Goal: Information Seeking & Learning: Learn about a topic

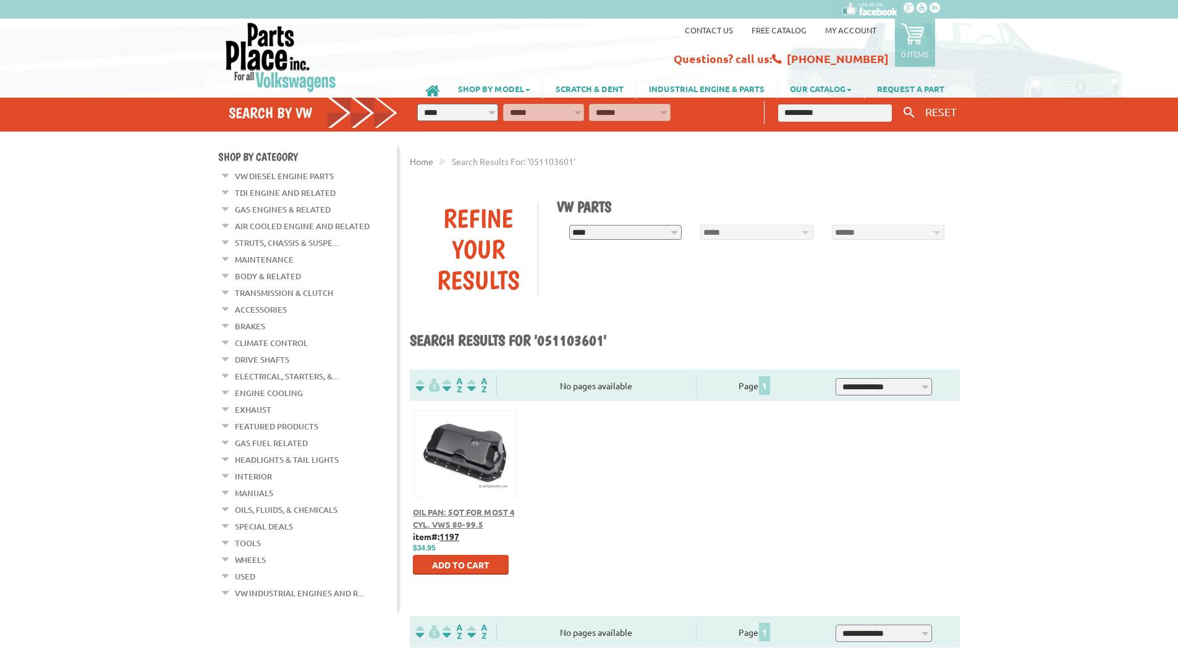
click at [436, 511] on span "Oil Pan: 5Qt For Most 4 Cyl. VWs 80-99.5" at bounding box center [464, 518] width 102 height 23
click at [467, 104] on select "**********" at bounding box center [457, 112] width 81 height 17
select select "*********"
click at [417, 104] on select "**********" at bounding box center [457, 112] width 81 height 17
select select "*********"
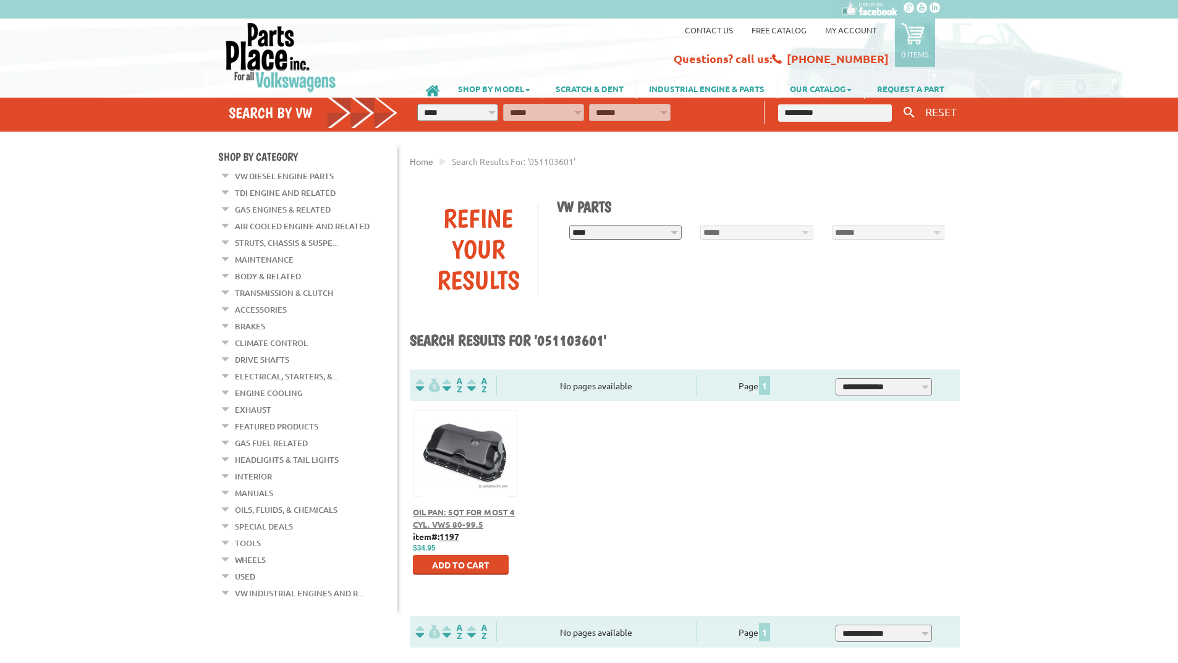
select select
click at [535, 114] on select "**********" at bounding box center [543, 112] width 81 height 17
select select "*********"
click at [503, 104] on select "**********" at bounding box center [543, 112] width 81 height 17
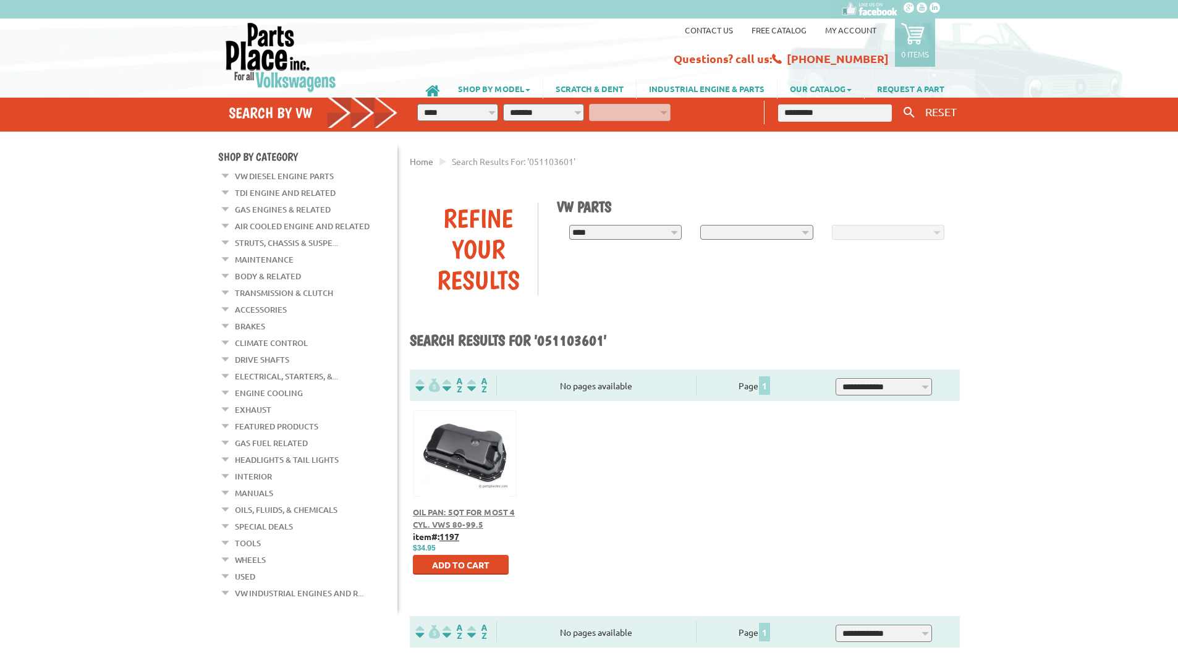
select select "*********"
click at [638, 106] on select "**********" at bounding box center [629, 112] width 81 height 17
select select "*********"
click at [589, 104] on select "**********" at bounding box center [629, 112] width 81 height 17
select select "*********"
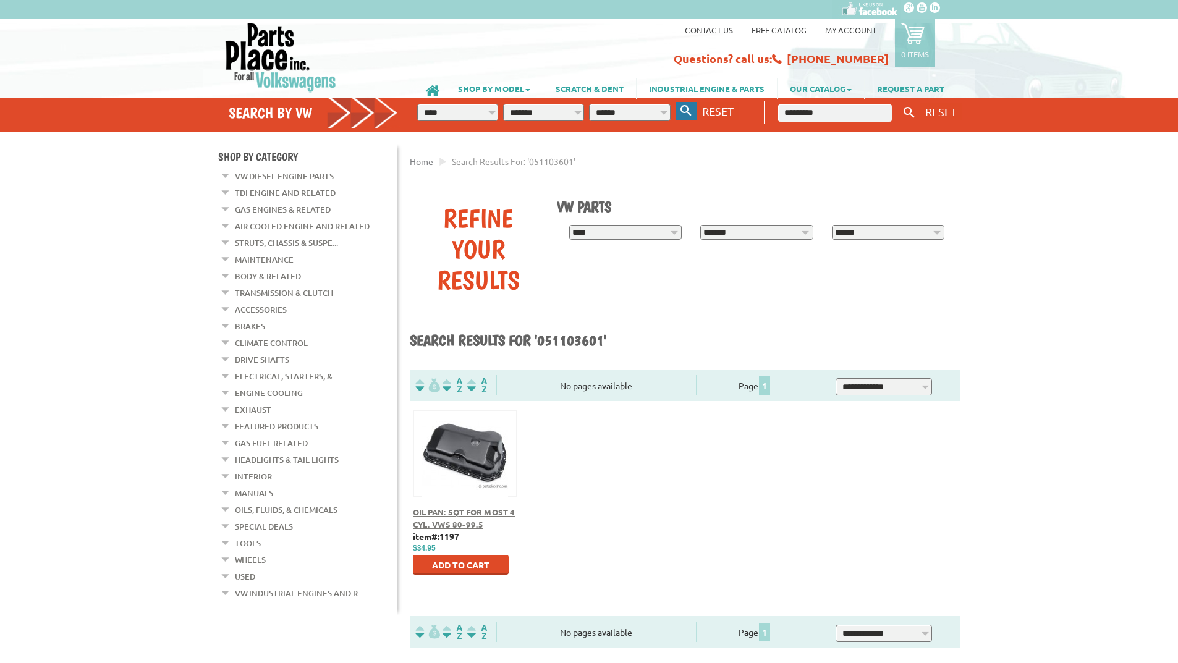
click at [690, 109] on icon "button" at bounding box center [685, 110] width 11 height 11
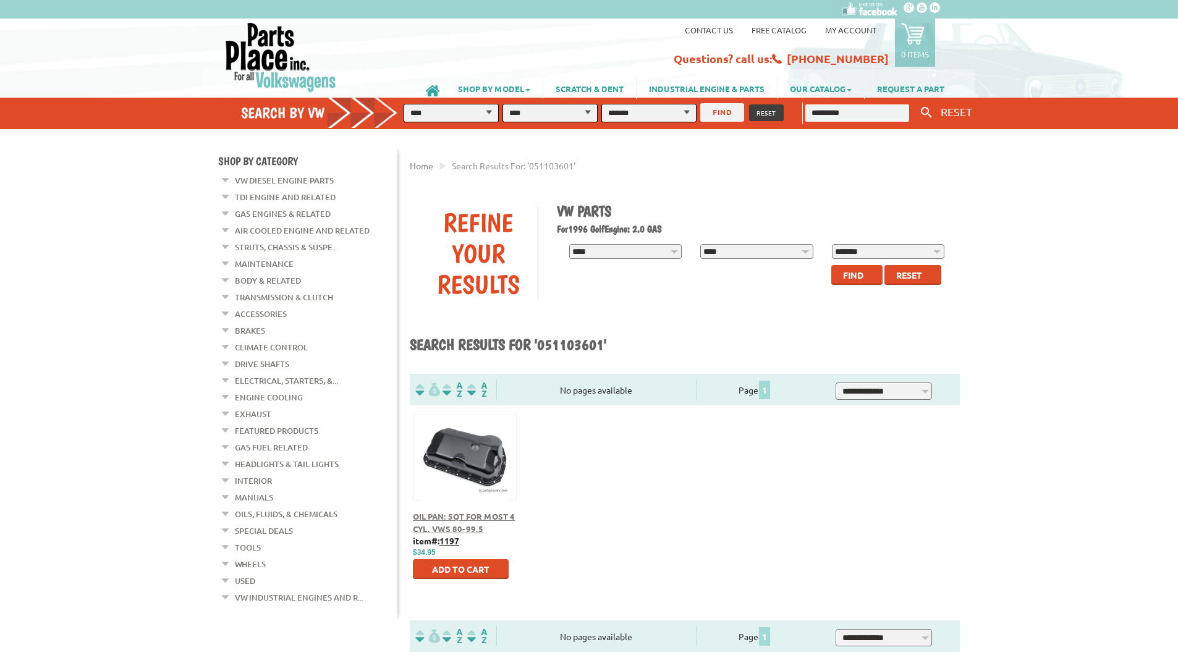
click at [719, 111] on button "FIND" at bounding box center [722, 112] width 44 height 19
drag, startPoint x: 852, startPoint y: 111, endPoint x: 794, endPoint y: 114, distance: 57.6
click at [794, 114] on div "**********" at bounding box center [688, 114] width 575 height 32
click at [729, 114] on button "FIND" at bounding box center [722, 112] width 44 height 19
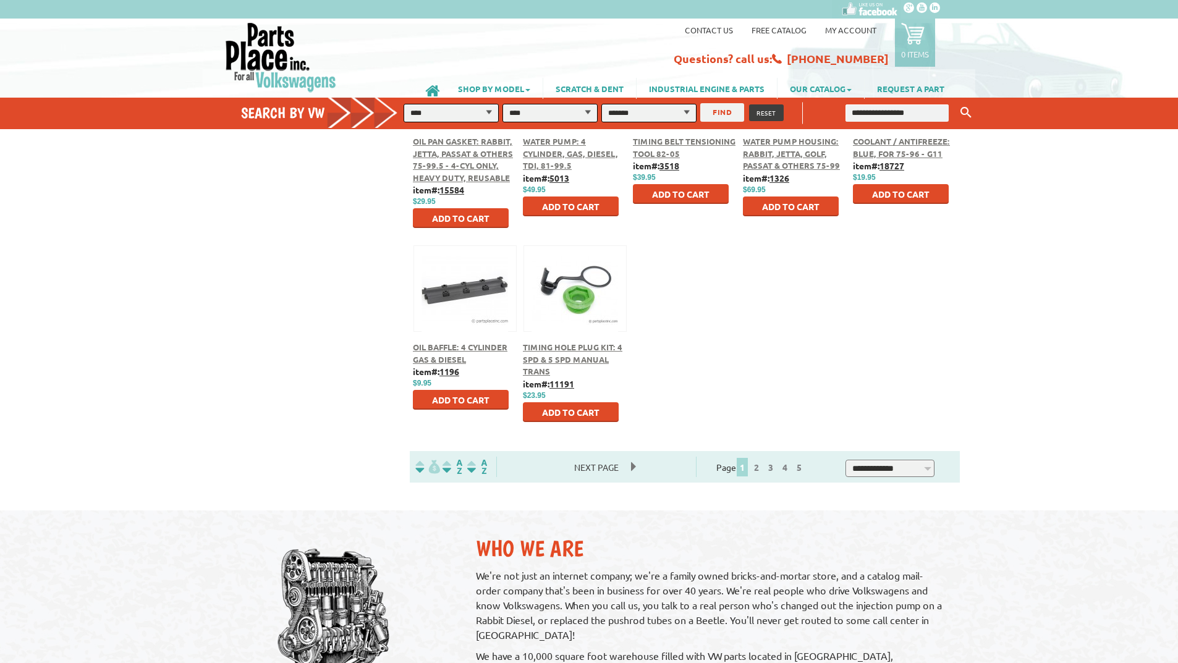
scroll to position [556, 0]
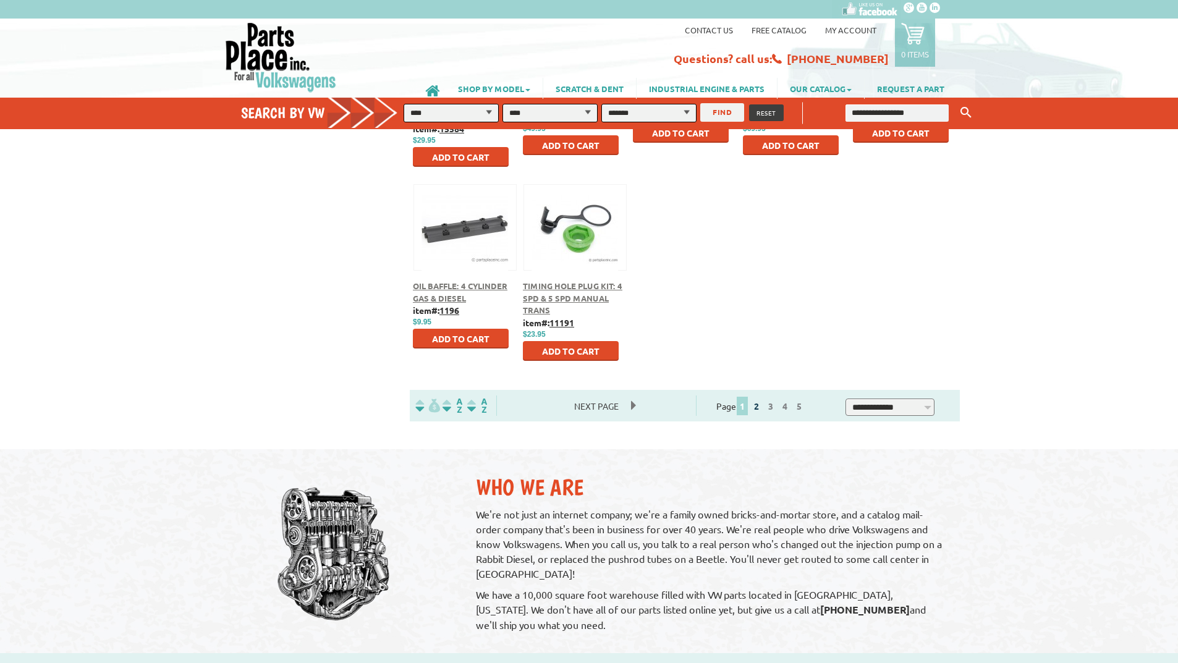
click at [762, 405] on link "2" at bounding box center [756, 406] width 11 height 11
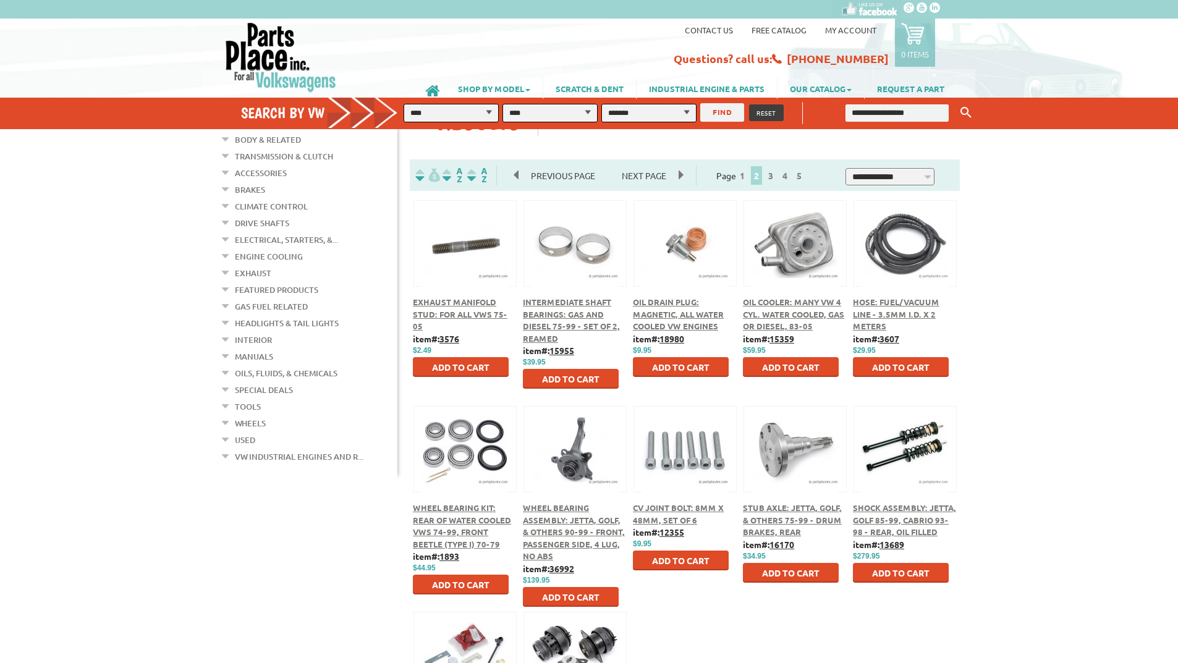
scroll to position [247, 0]
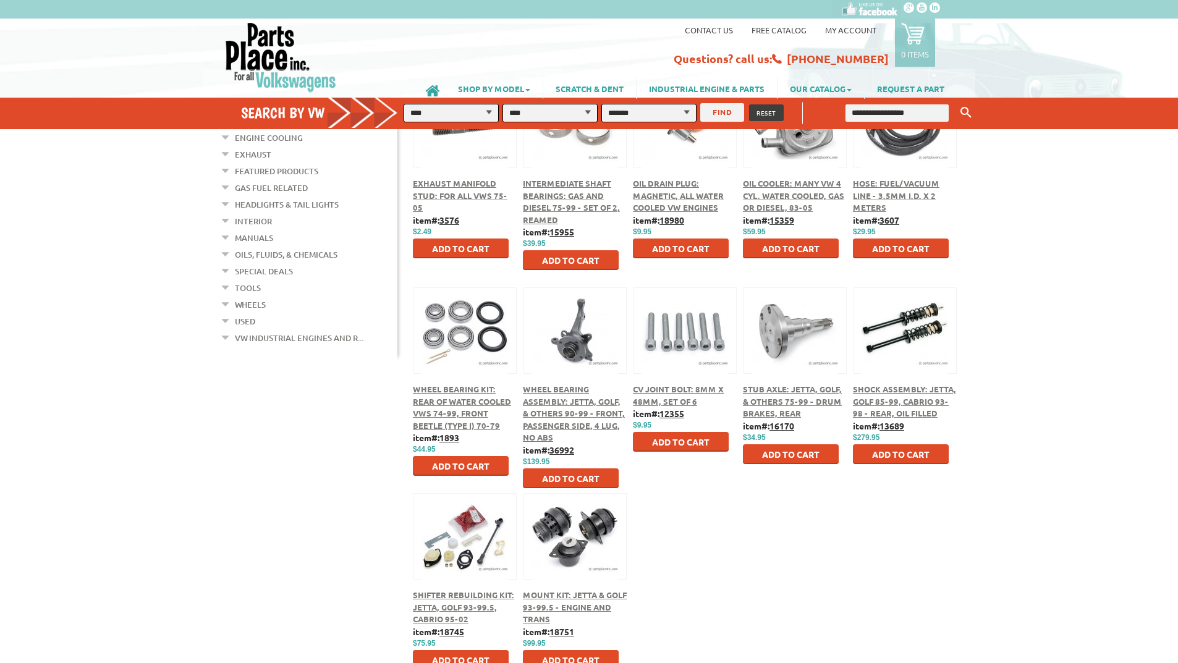
click at [774, 395] on div "Stub Axle: Jetta, Golf, & Others 75-99 - Drum Brakes, Rear" at bounding box center [795, 401] width 104 height 36
click at [789, 385] on span "Stub Axle: Jetta, Golf, & Others 75-99 - Drum Brakes, Rear" at bounding box center [792, 401] width 99 height 35
click at [791, 324] on button at bounding box center [795, 328] width 80 height 21
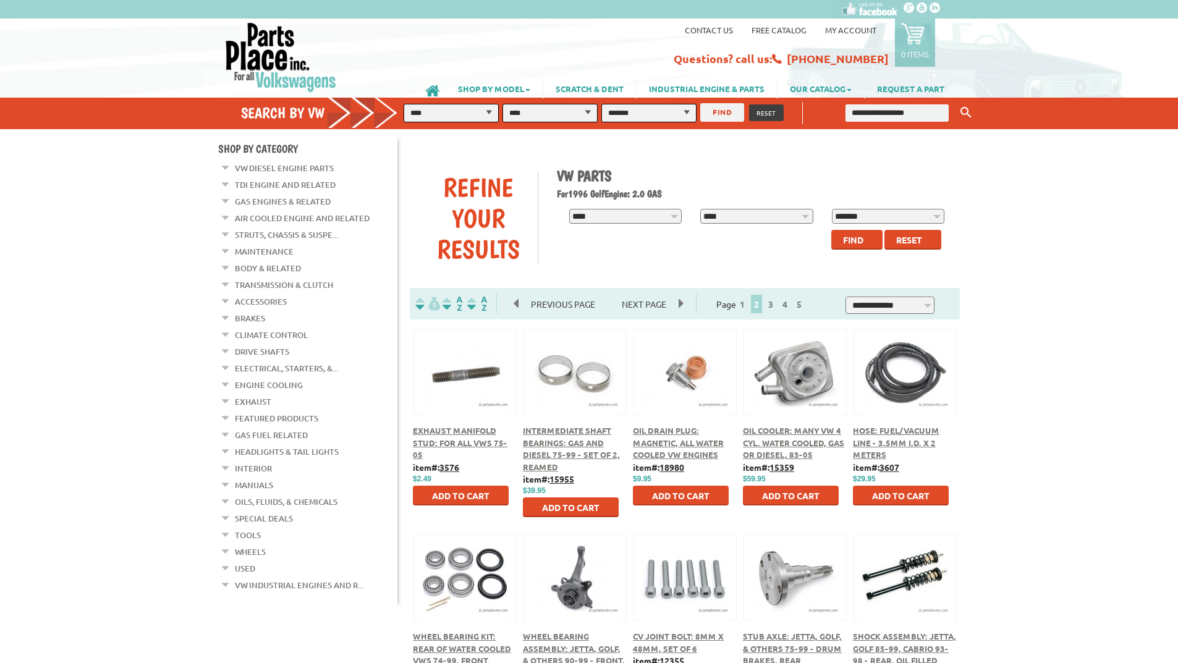
click at [248, 317] on link "Brakes" at bounding box center [250, 318] width 30 height 16
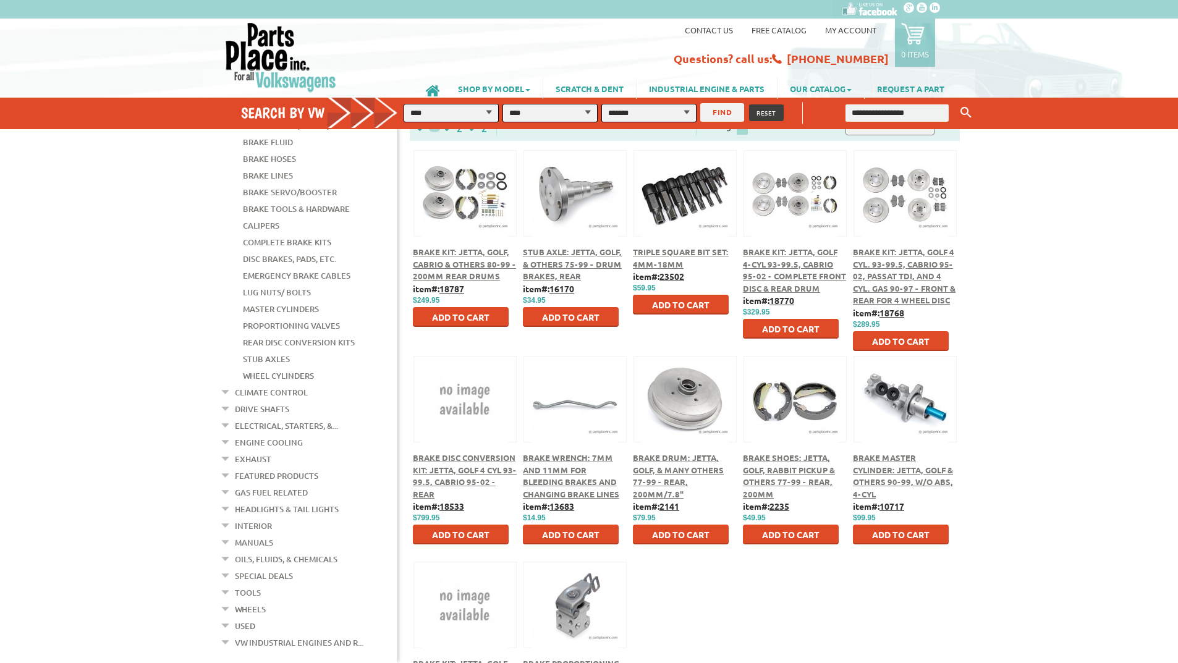
scroll to position [247, 0]
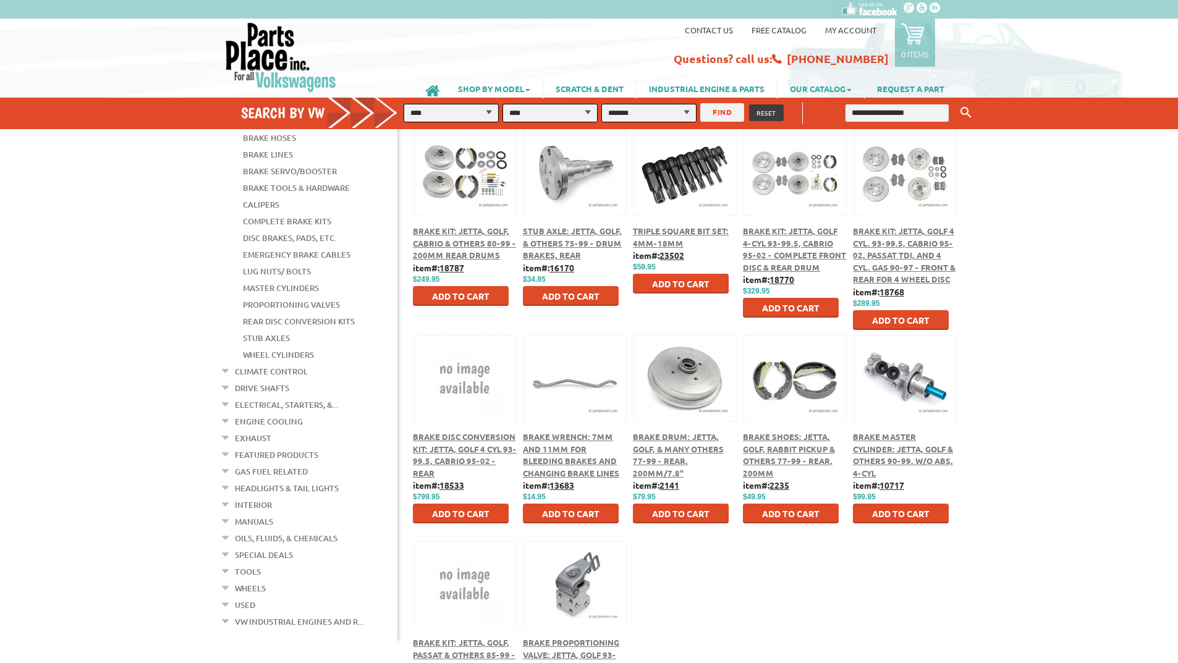
click at [890, 451] on span "Brake Master Cylinder: Jetta, Golf & Others 90-99, W/O ABS, 4-cyl" at bounding box center [903, 454] width 100 height 47
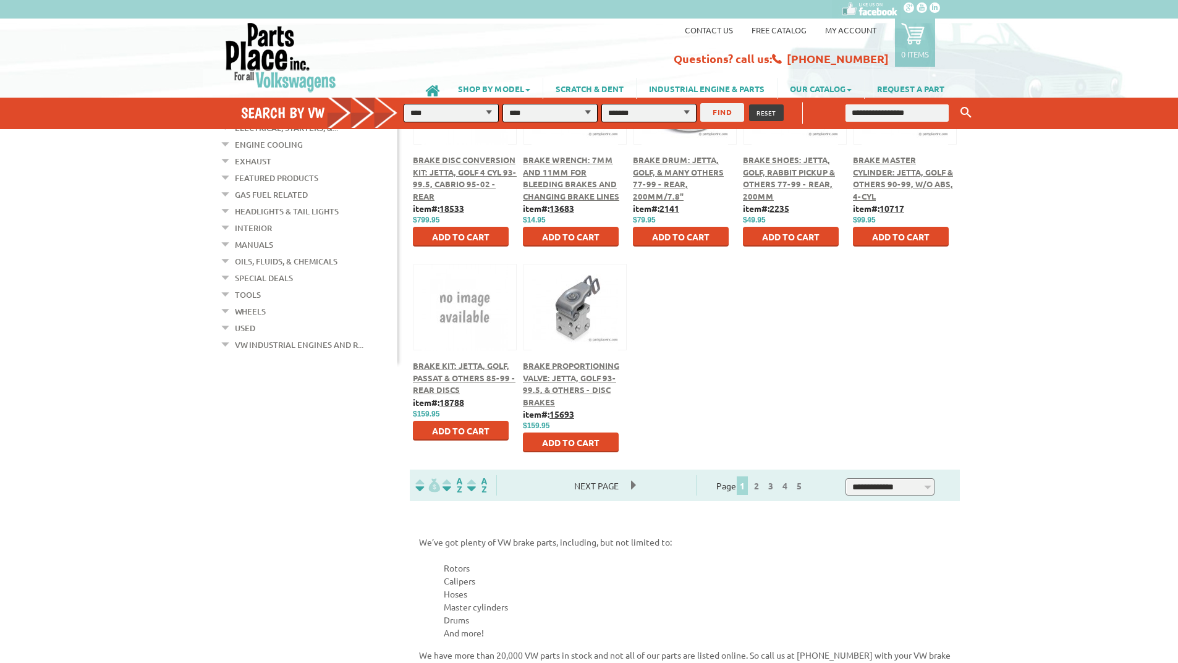
scroll to position [556, 0]
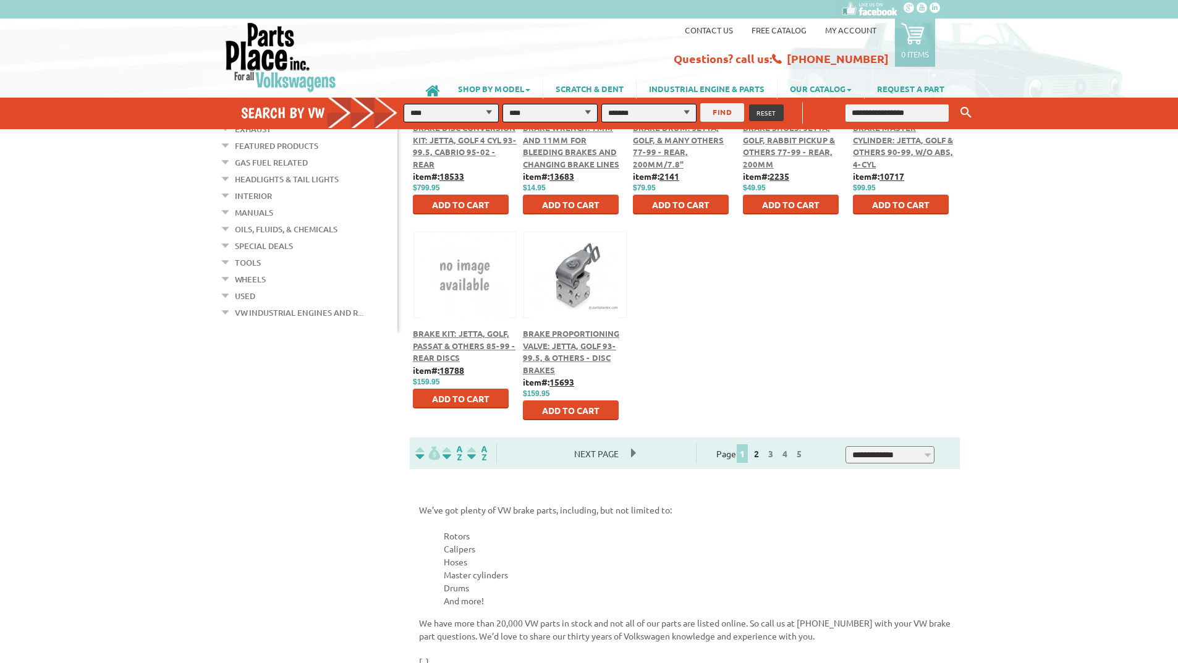
click at [762, 454] on link "2" at bounding box center [756, 453] width 11 height 11
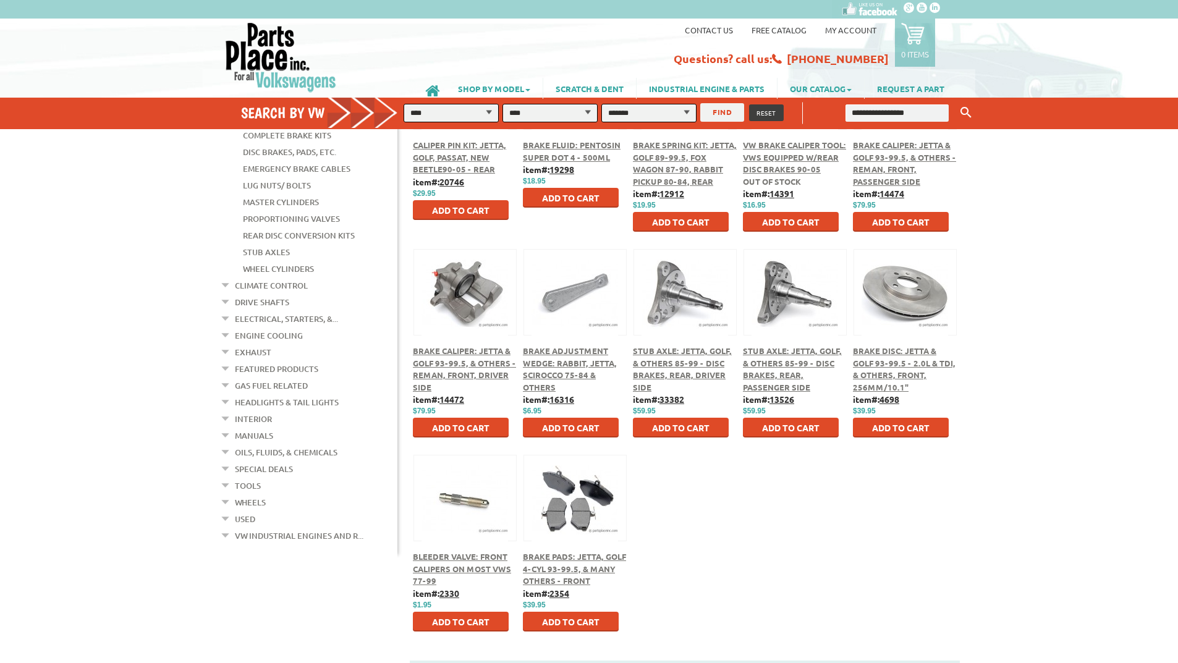
scroll to position [556, 0]
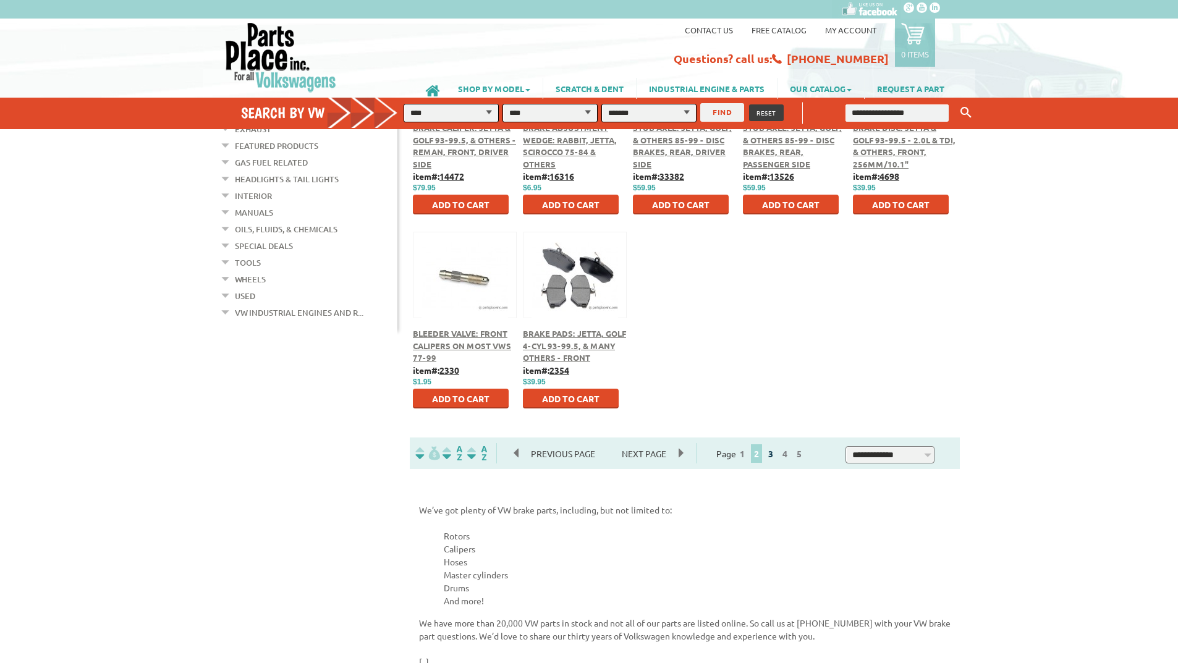
click at [776, 455] on link "3" at bounding box center [770, 453] width 11 height 11
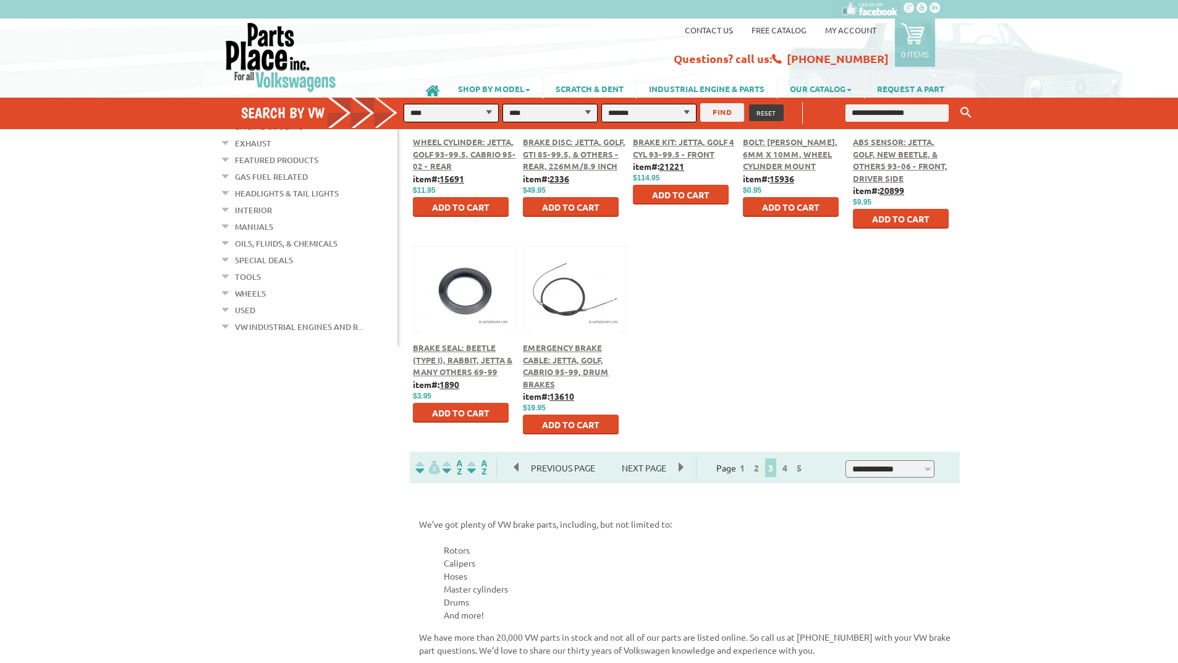
scroll to position [556, 0]
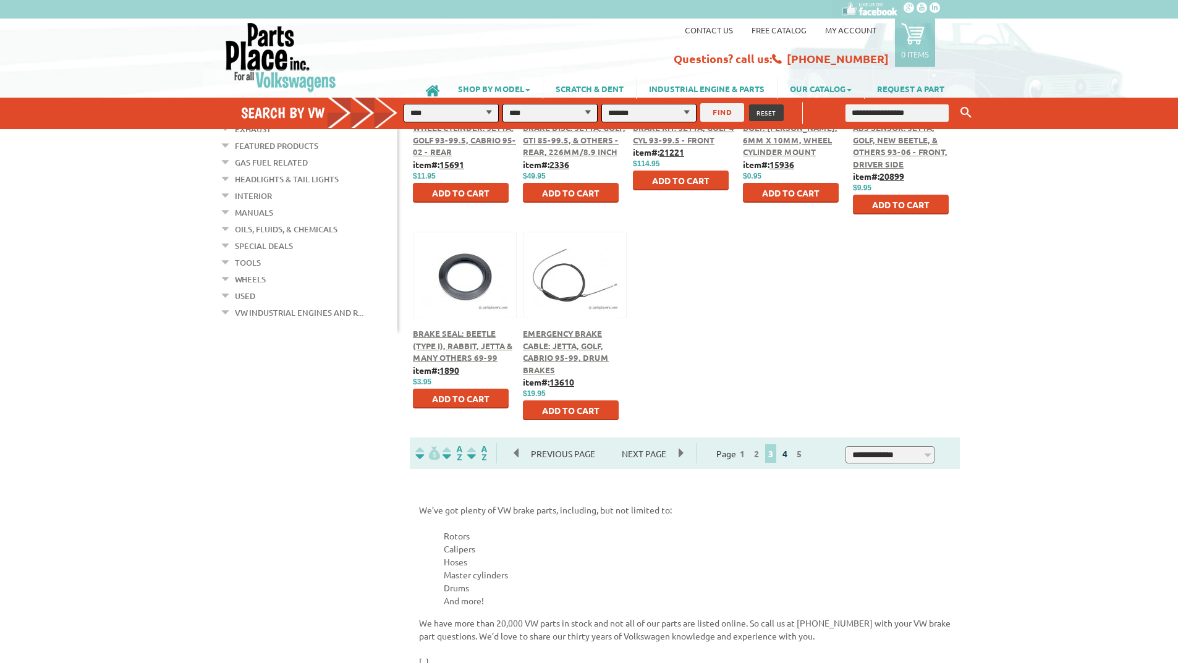
click at [791, 454] on link "4" at bounding box center [784, 453] width 11 height 11
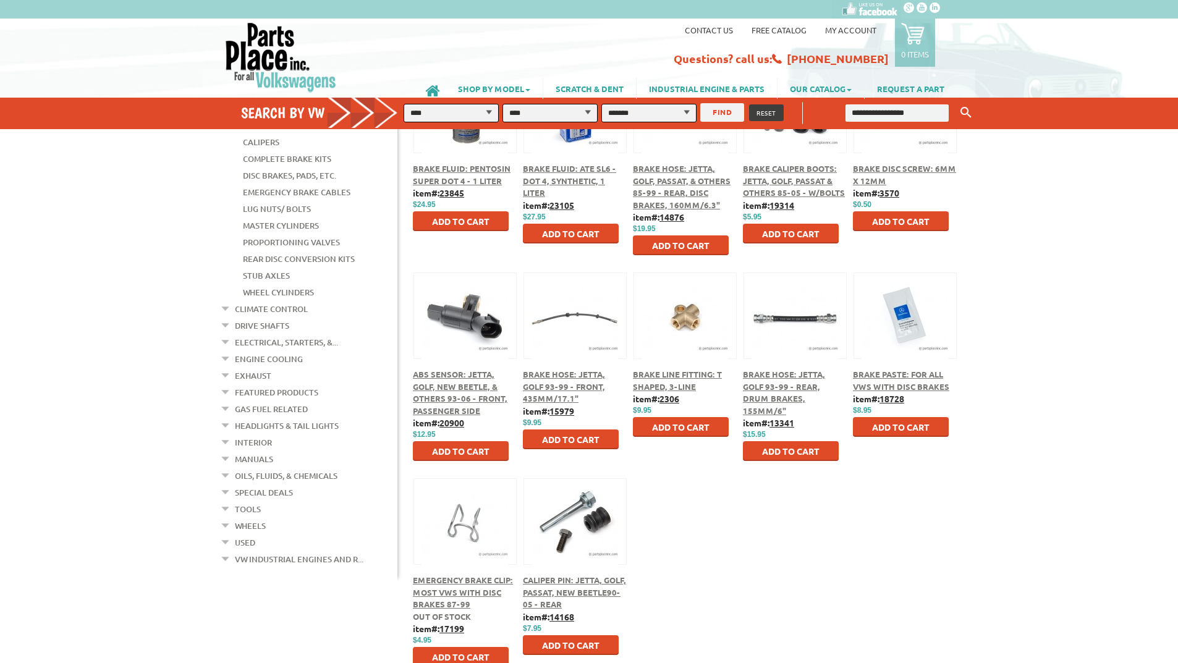
scroll to position [309, 0]
click at [794, 381] on div "Brake Hose: Jetta, Golf 93-99 - Rear, Drum Brakes, 155mm/6"" at bounding box center [795, 393] width 104 height 48
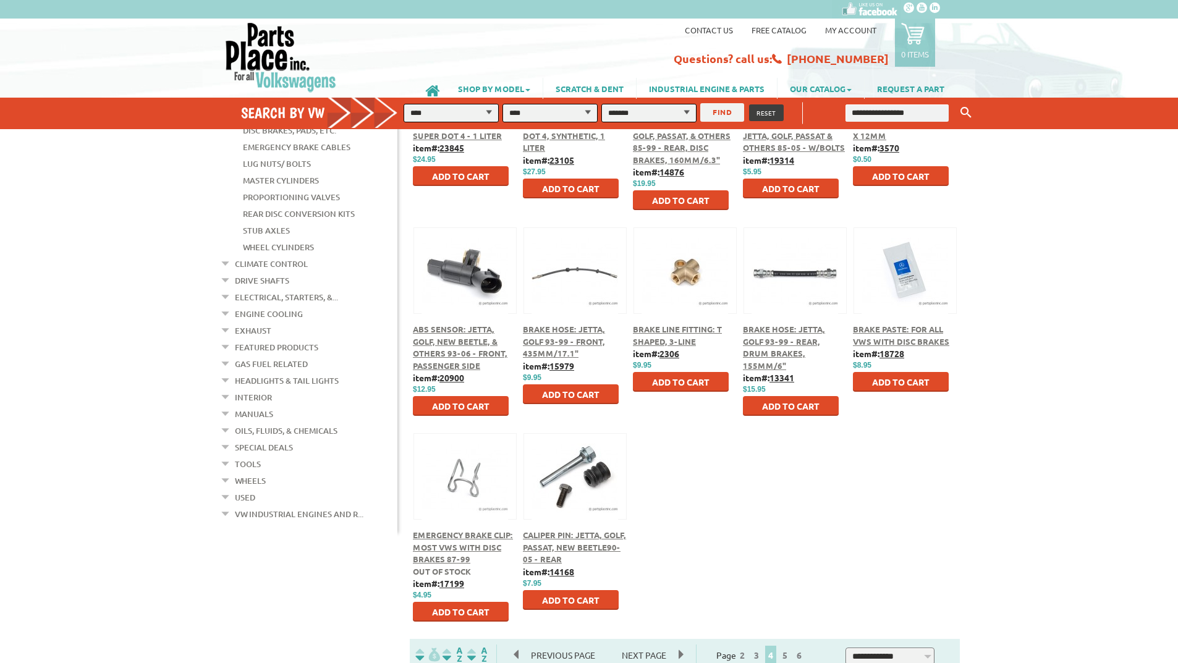
scroll to position [494, 0]
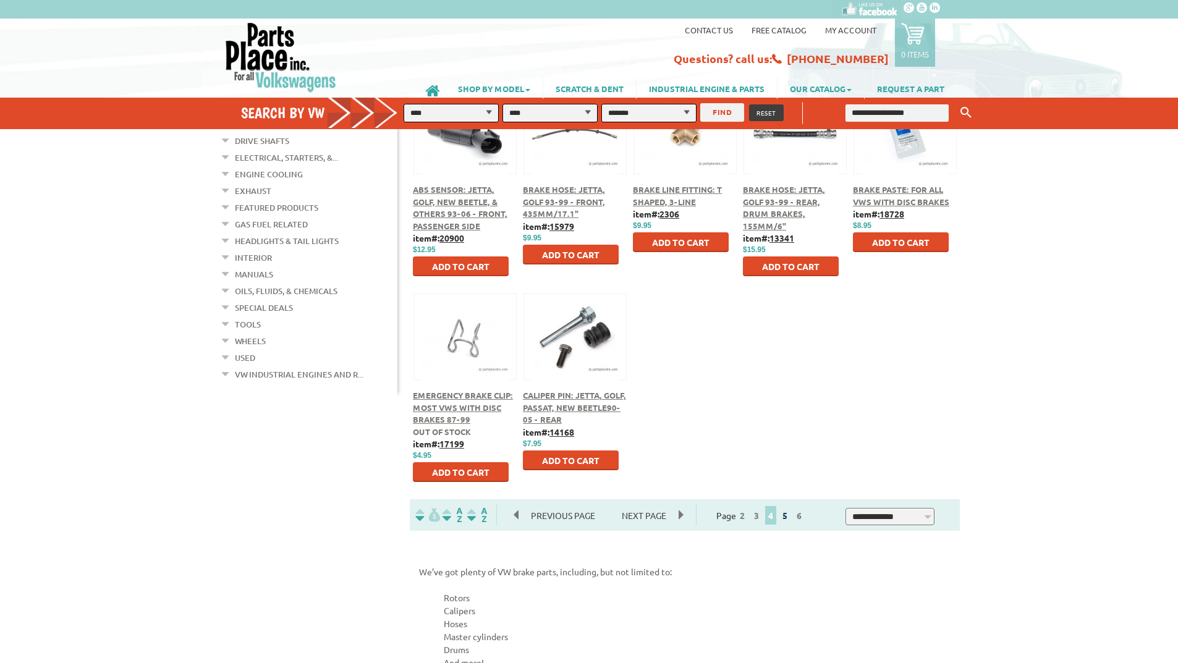
click at [791, 514] on link "5" at bounding box center [784, 515] width 11 height 11
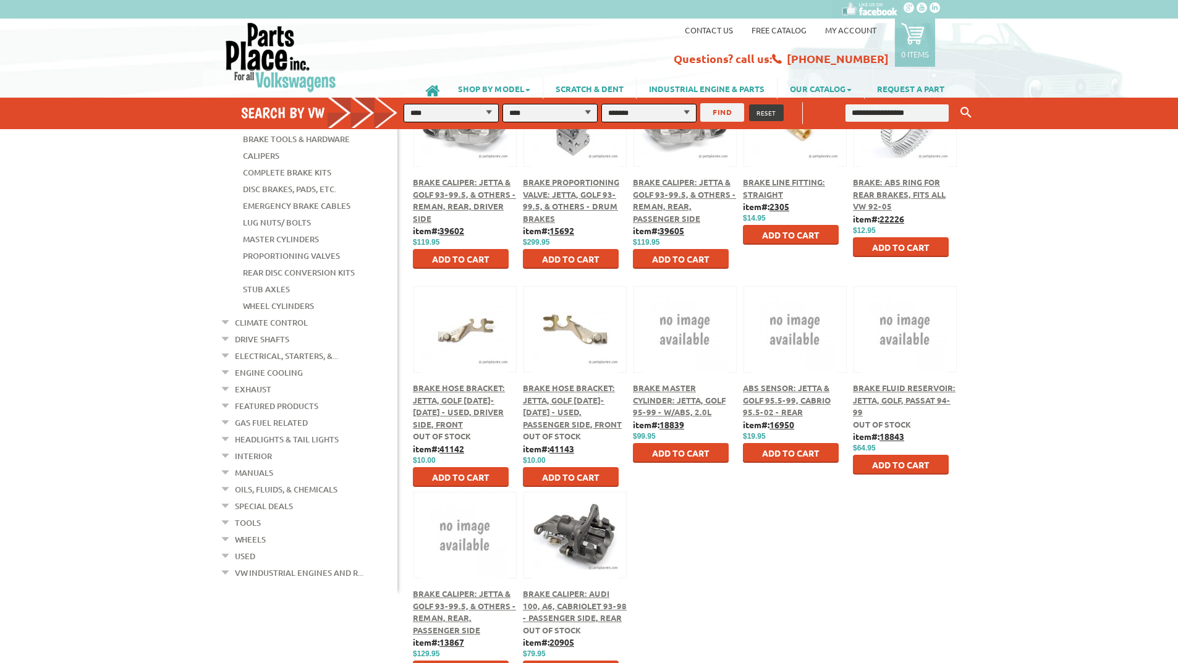
scroll to position [309, 0]
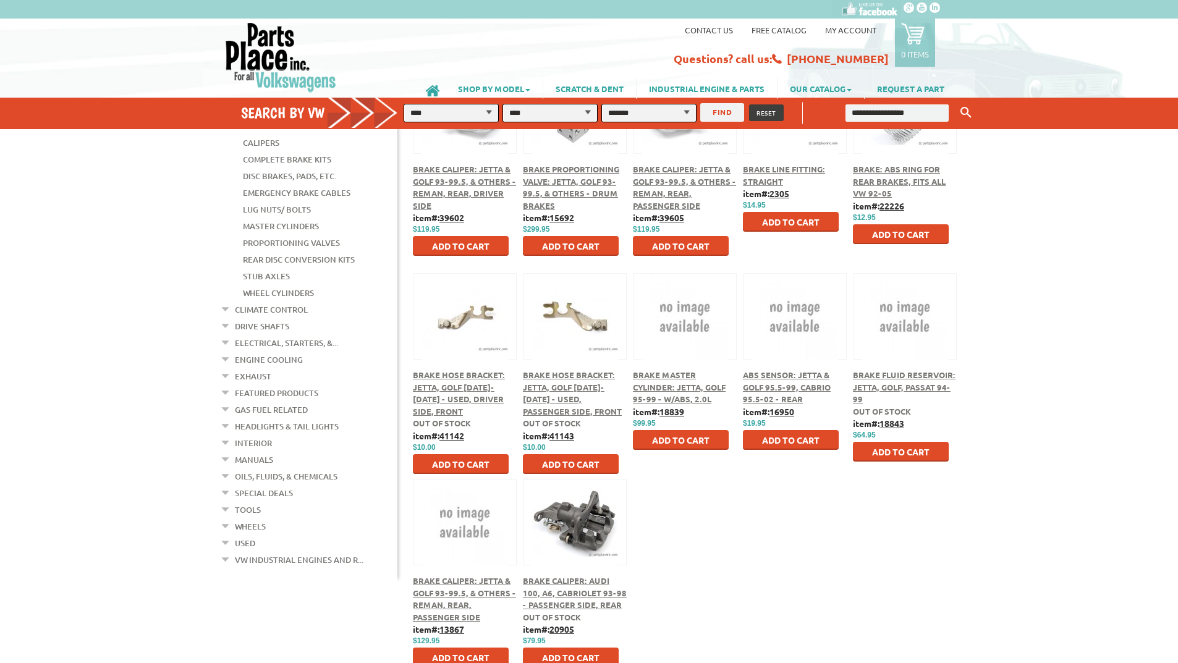
click at [463, 399] on span "Brake Hose Bracket: Jetta, Golf 1993-1999 - Used, Driver Side, Front" at bounding box center [459, 393] width 92 height 47
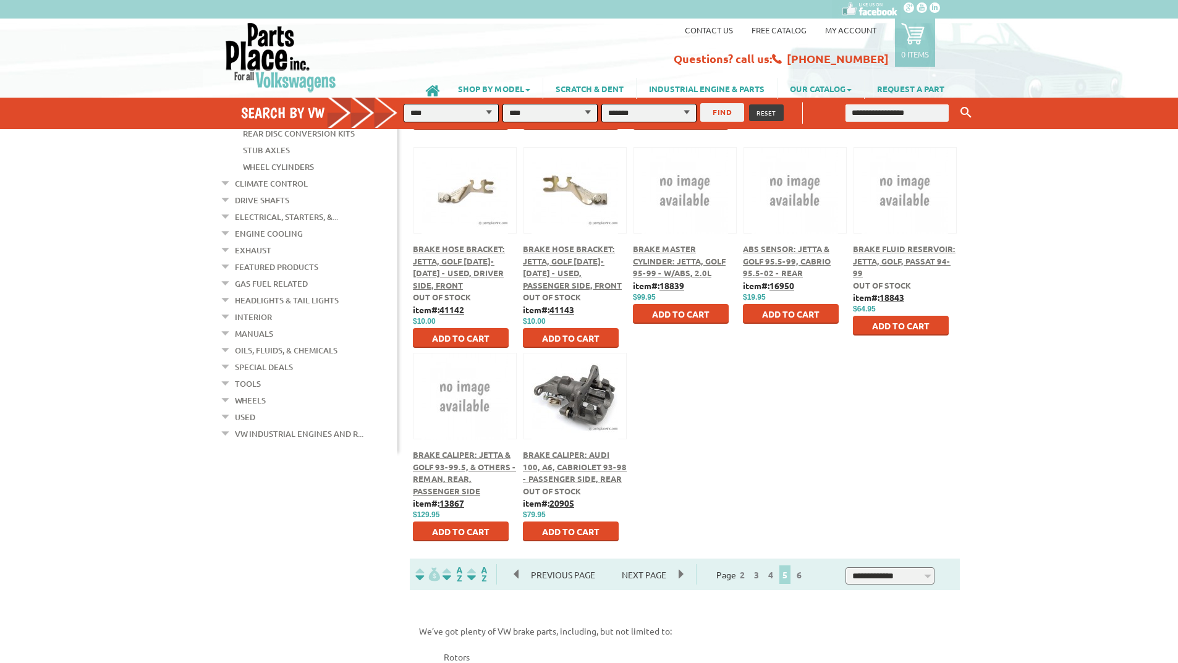
scroll to position [491, 0]
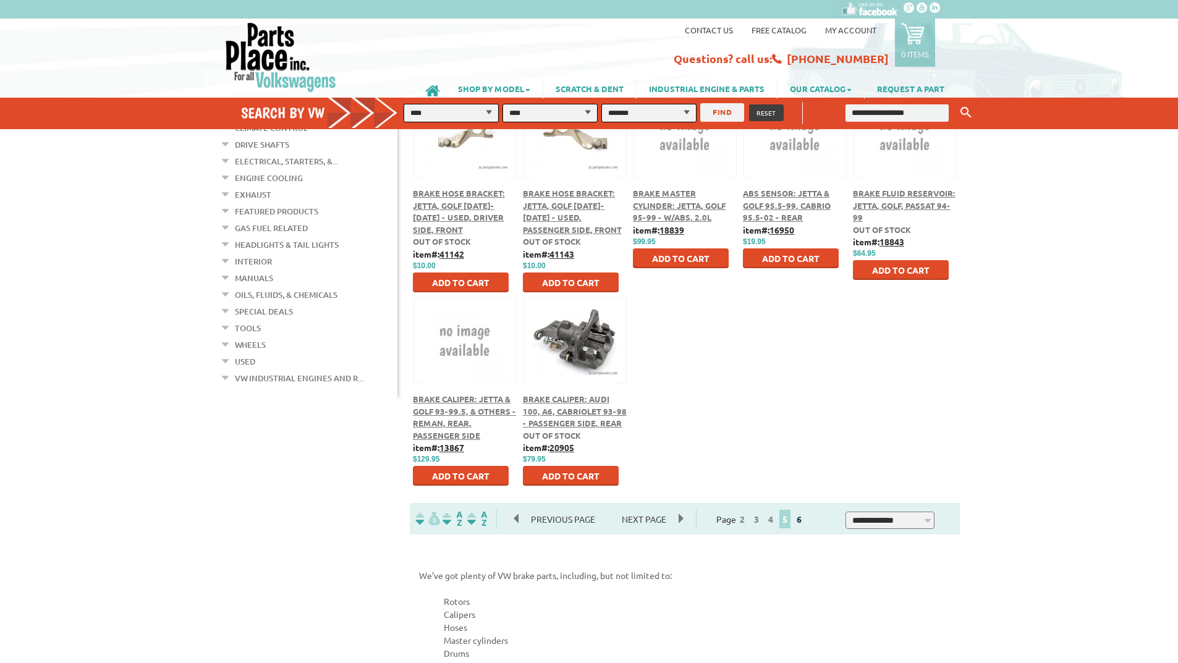
click at [805, 519] on link "6" at bounding box center [799, 519] width 11 height 11
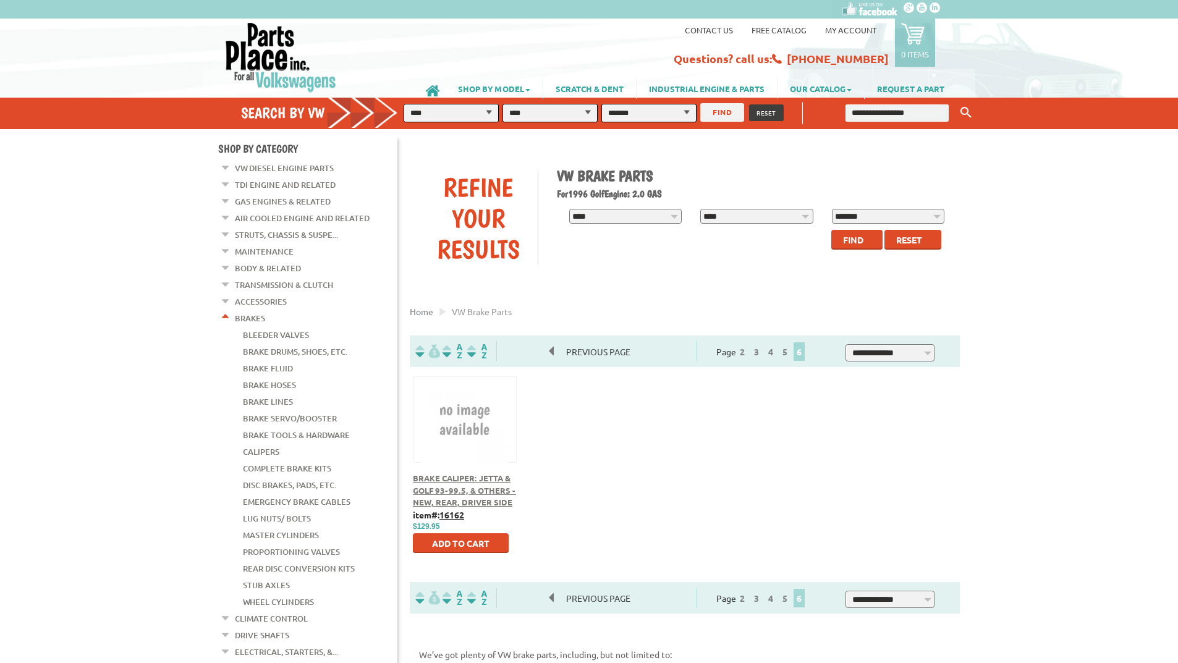
click at [224, 312] on em at bounding box center [226, 315] width 12 height 13
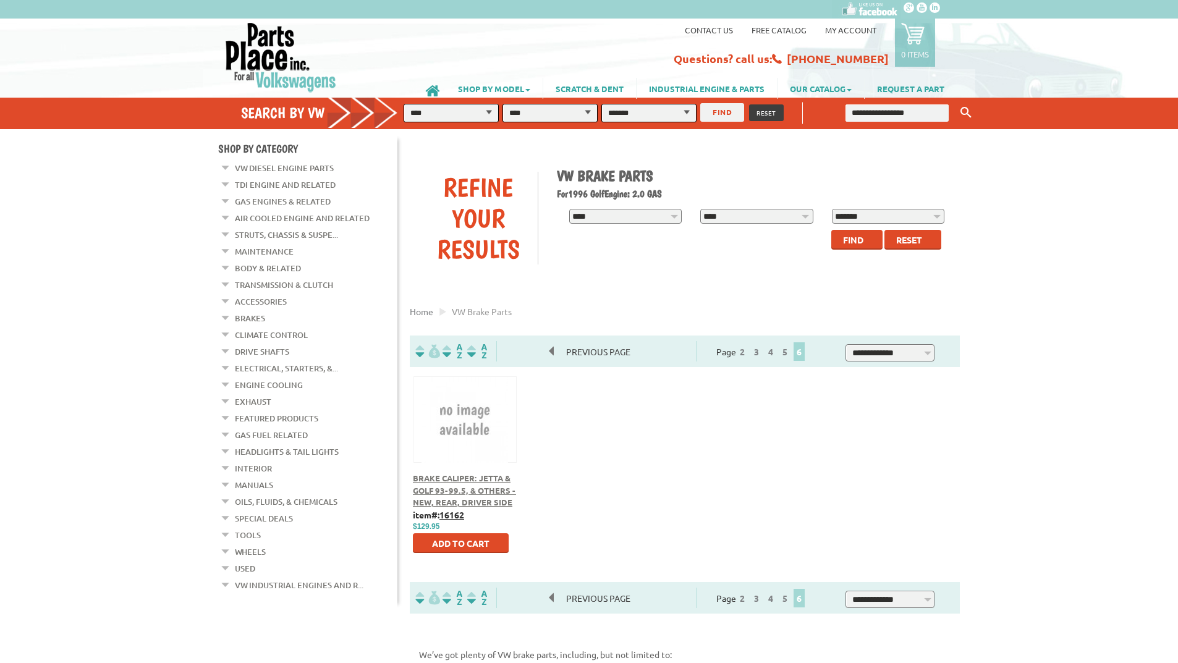
click at [227, 279] on em at bounding box center [226, 282] width 12 height 13
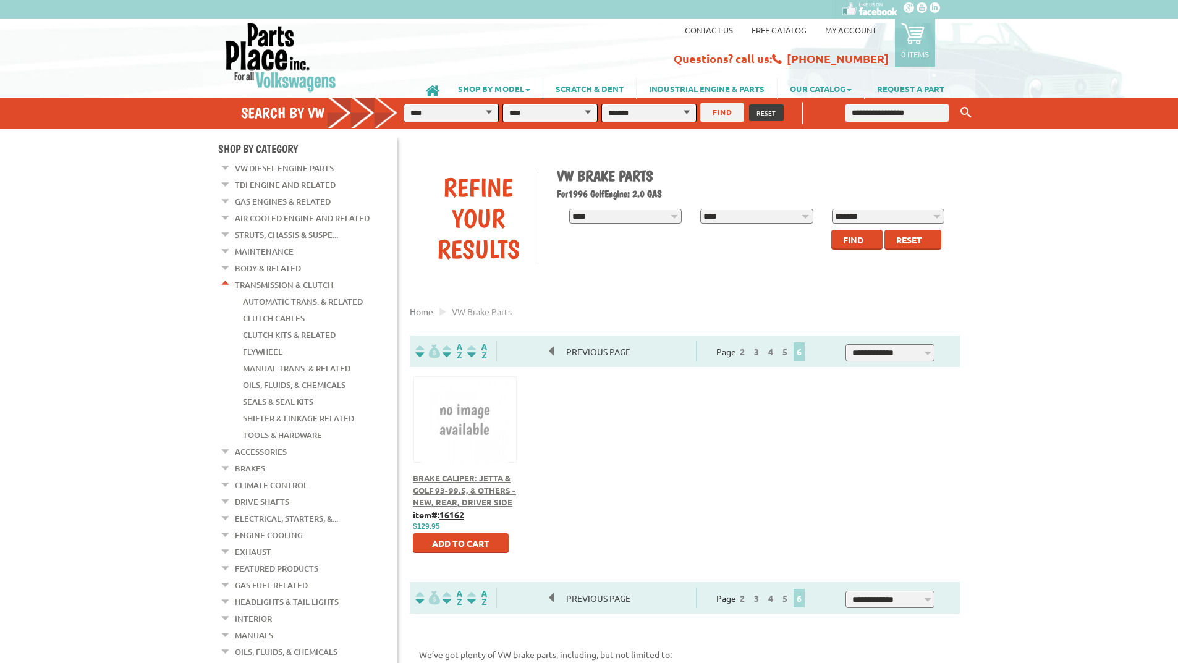
click at [260, 278] on link "Transmission & Clutch" at bounding box center [284, 285] width 98 height 16
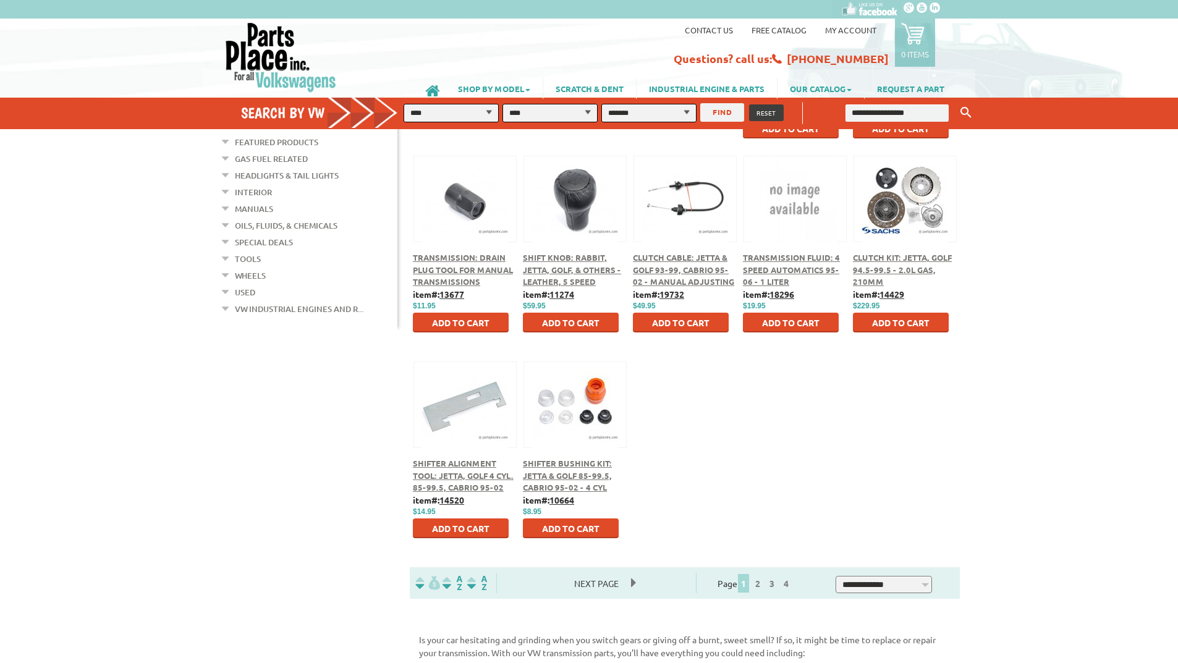
scroll to position [433, 0]
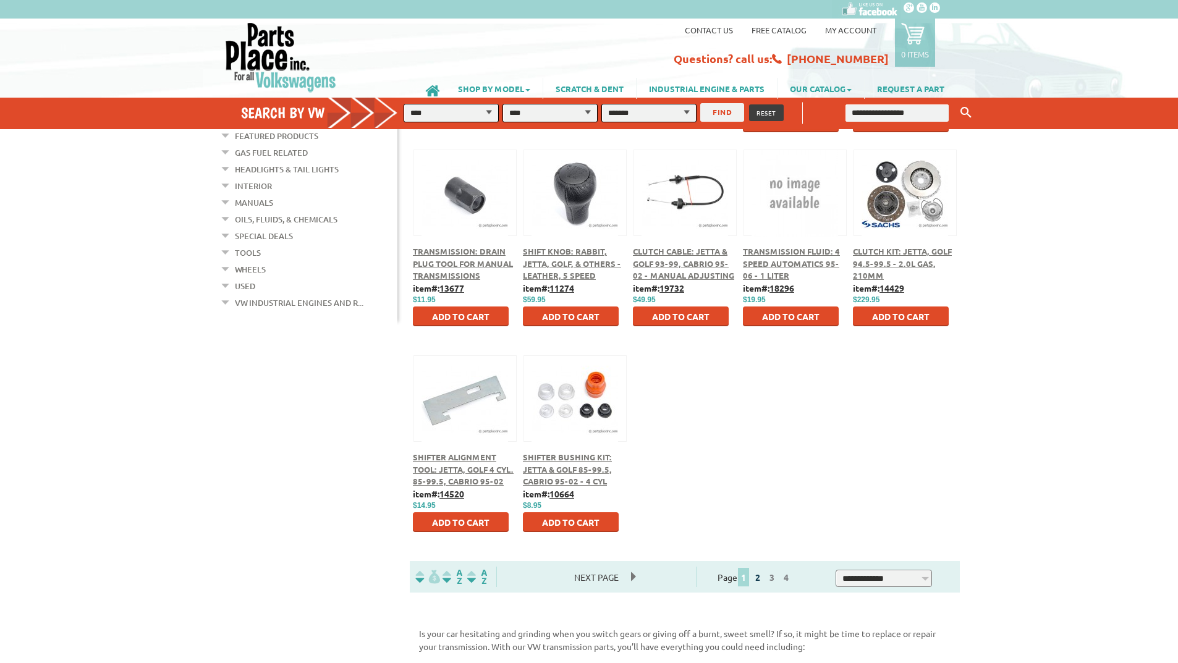
click at [763, 577] on link "2" at bounding box center [757, 577] width 11 height 11
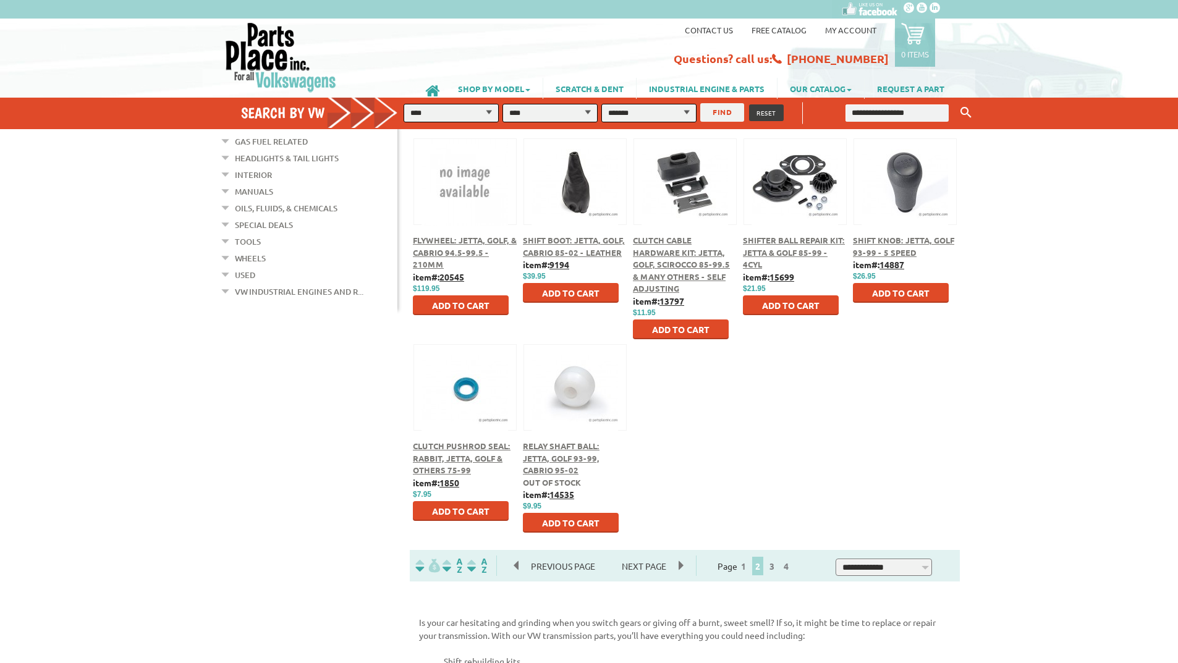
scroll to position [494, 0]
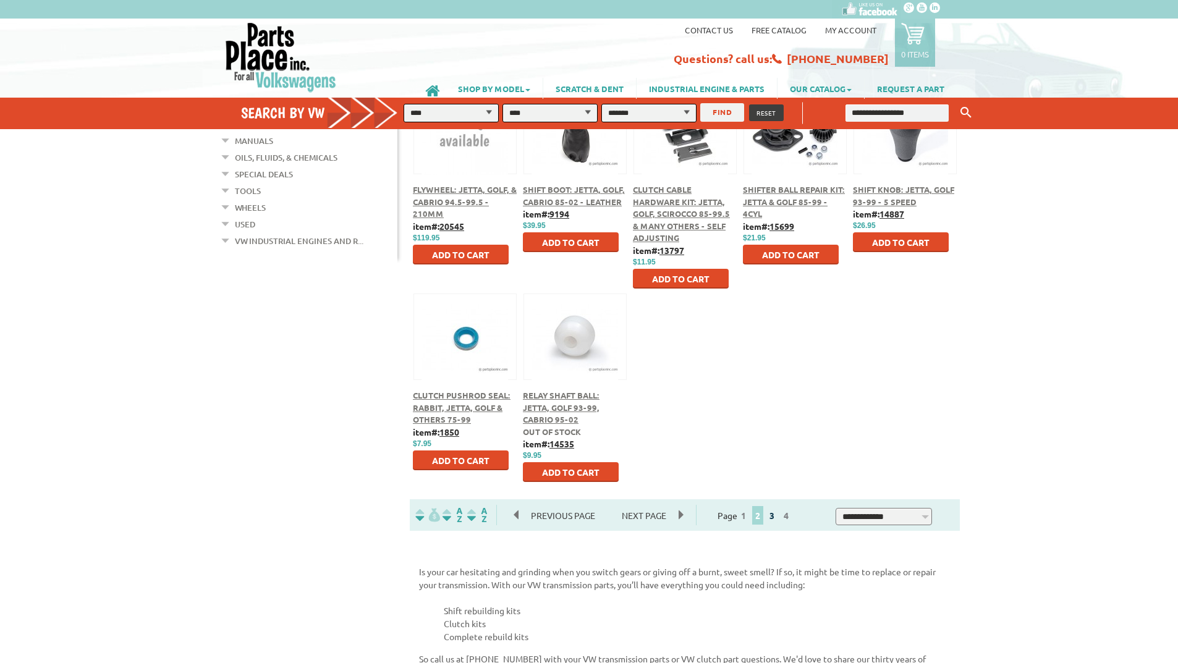
click at [778, 515] on link "3" at bounding box center [771, 515] width 11 height 11
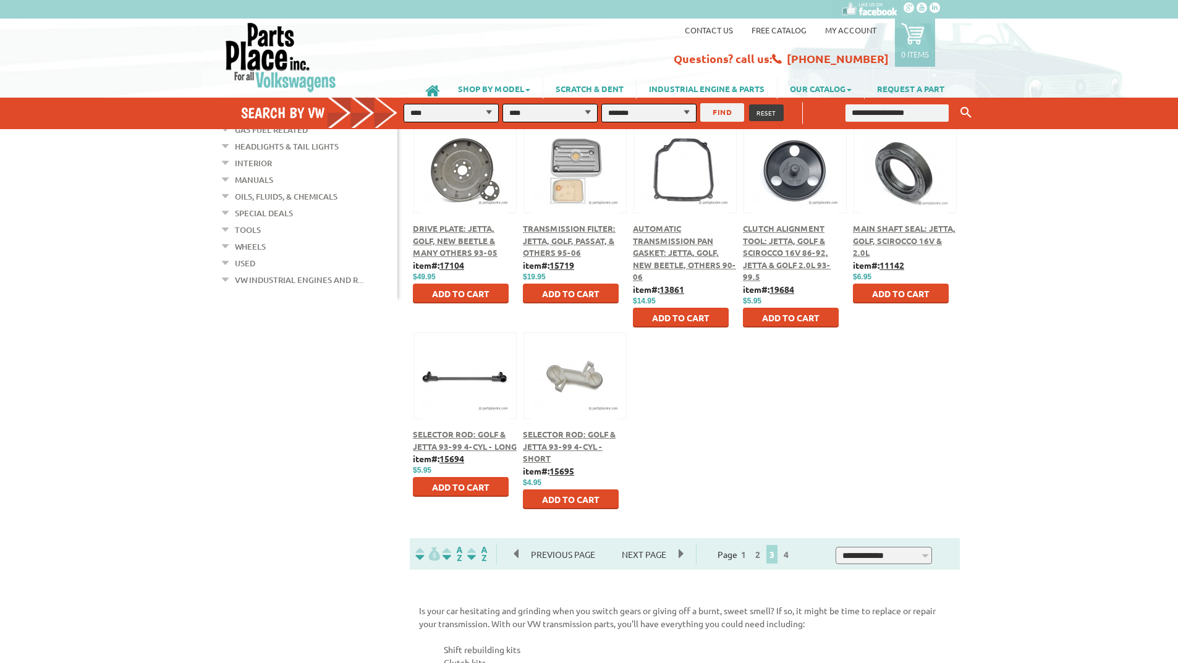
scroll to position [494, 0]
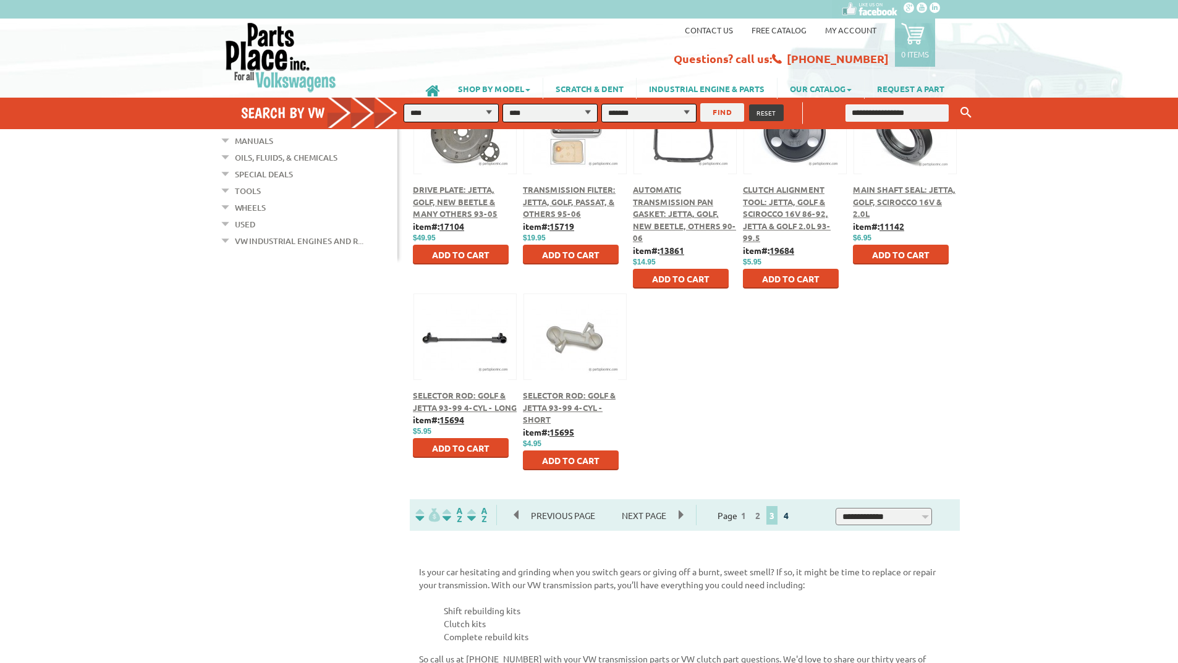
click at [792, 516] on link "4" at bounding box center [786, 515] width 11 height 11
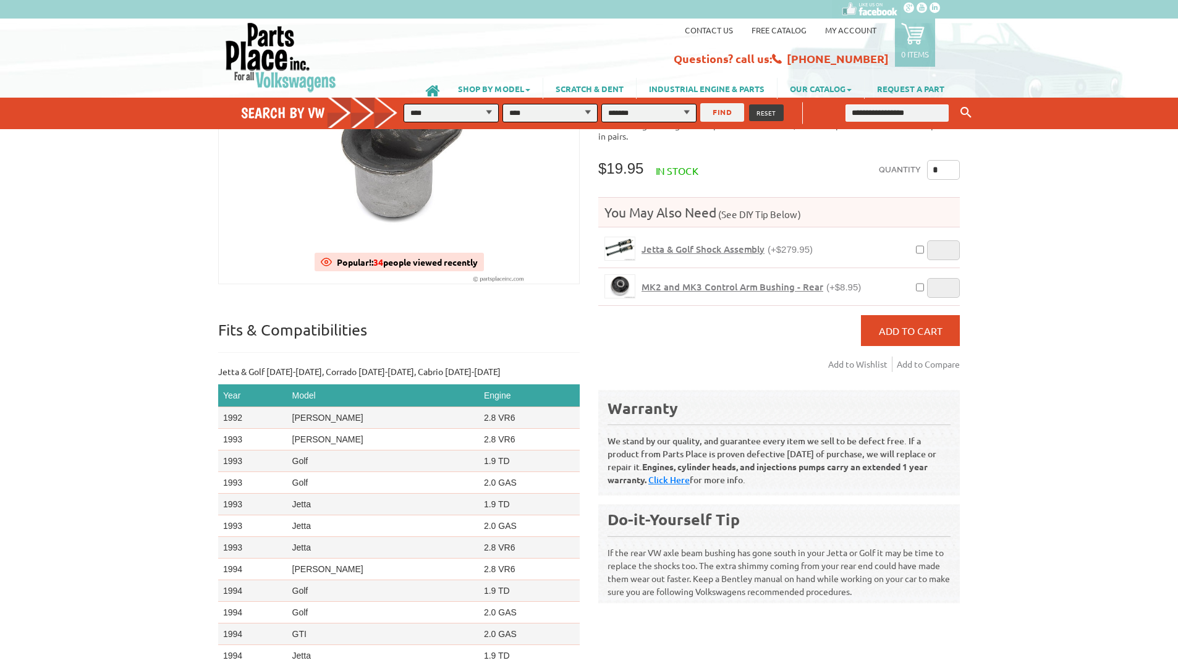
scroll to position [371, 0]
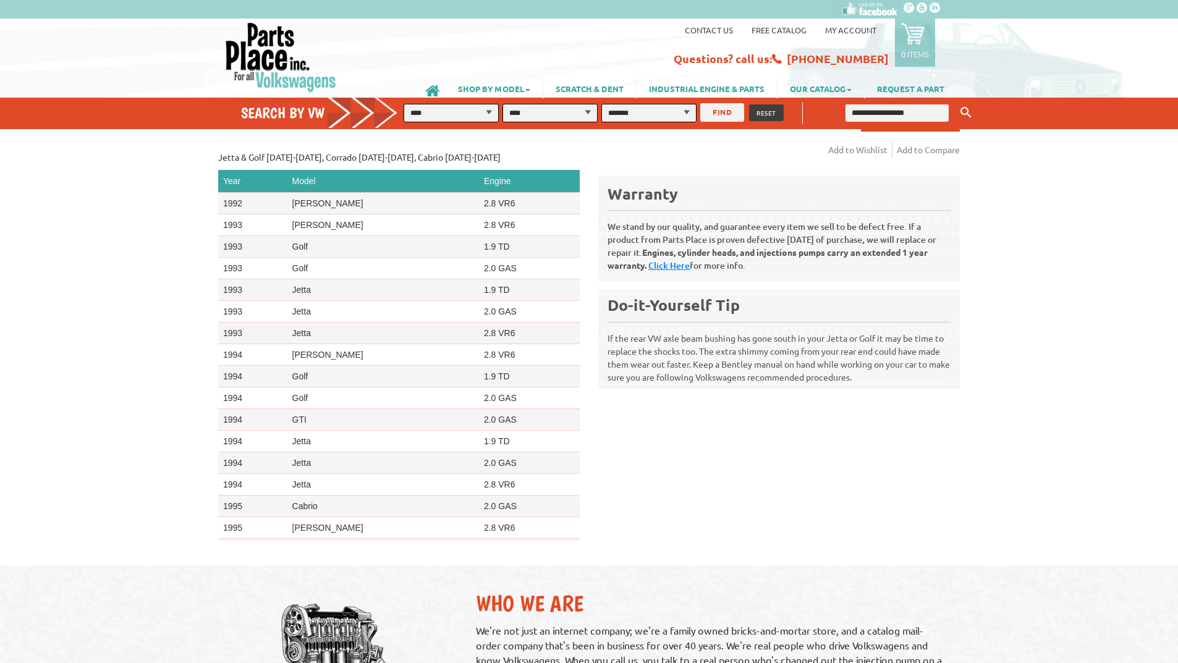
click at [722, 109] on button "FIND" at bounding box center [722, 112] width 44 height 19
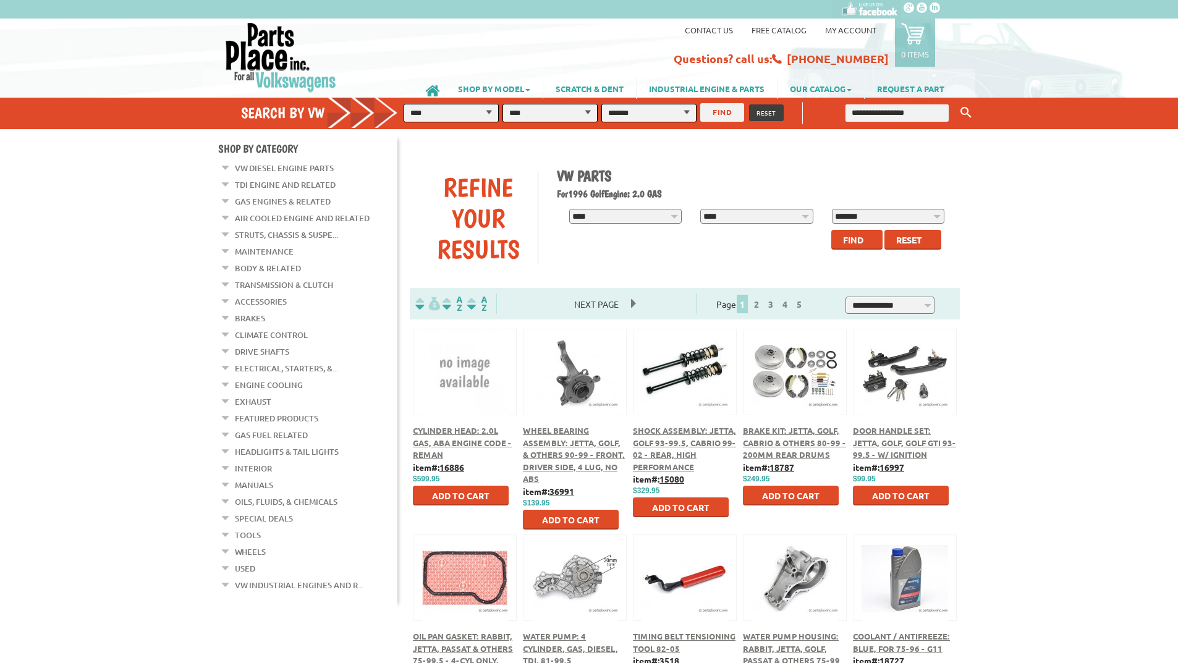
click at [257, 234] on link "Struts, Chassis & Suspe..." at bounding box center [286, 235] width 103 height 16
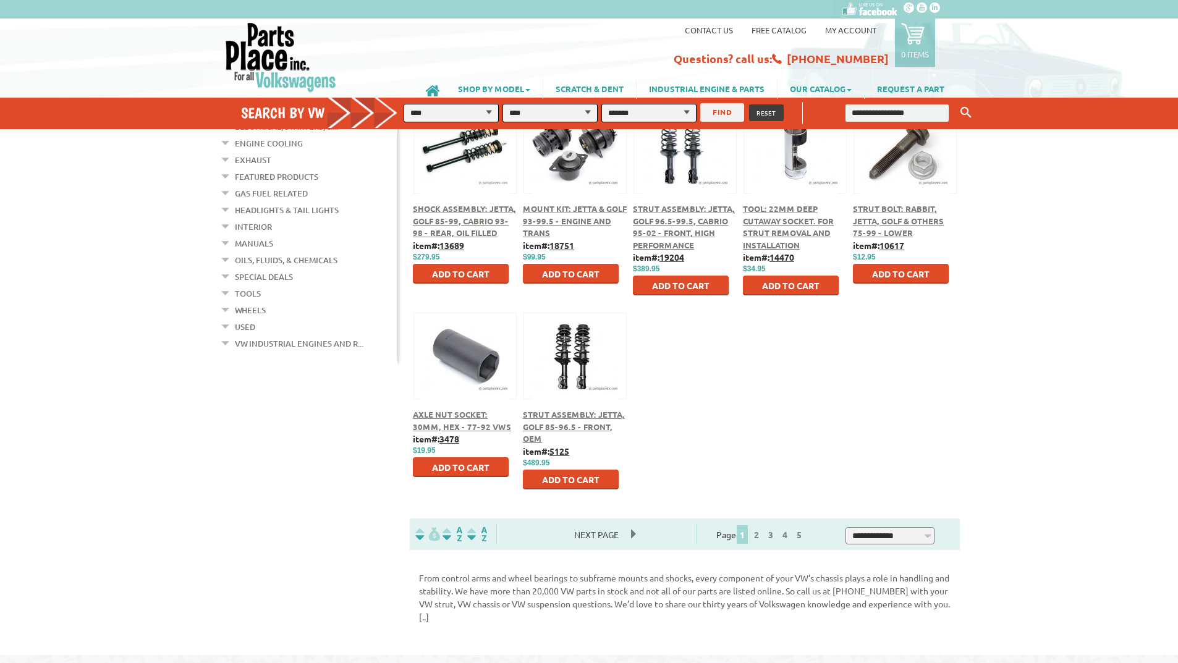
scroll to position [433, 0]
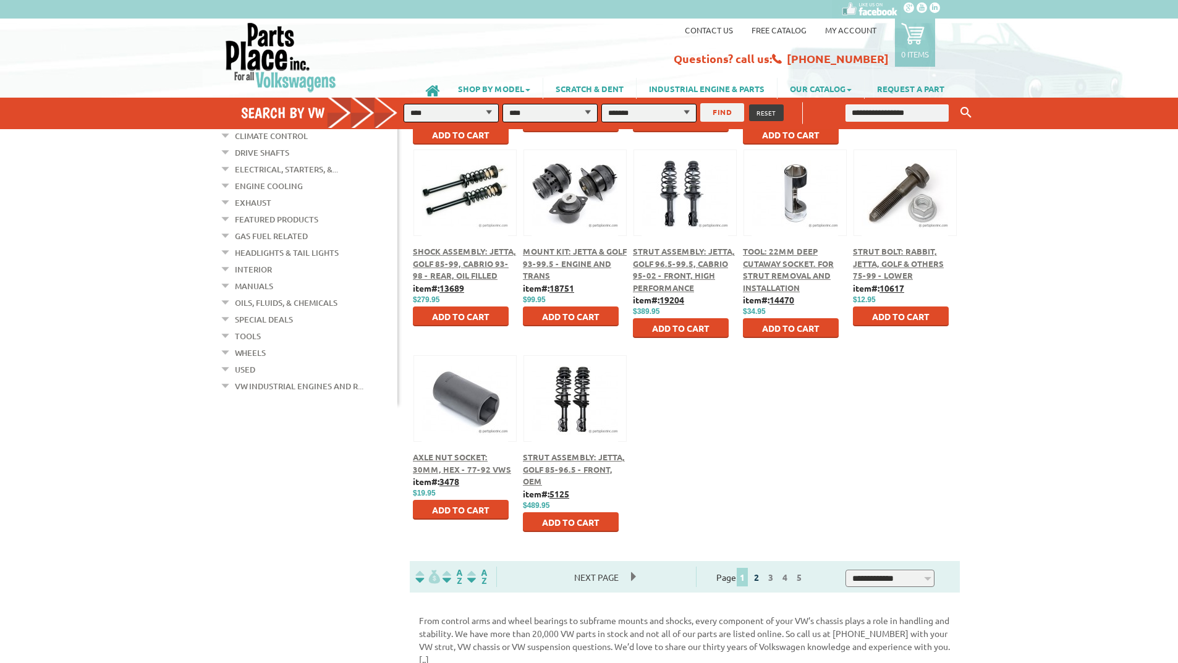
click at [762, 579] on link "2" at bounding box center [756, 577] width 11 height 11
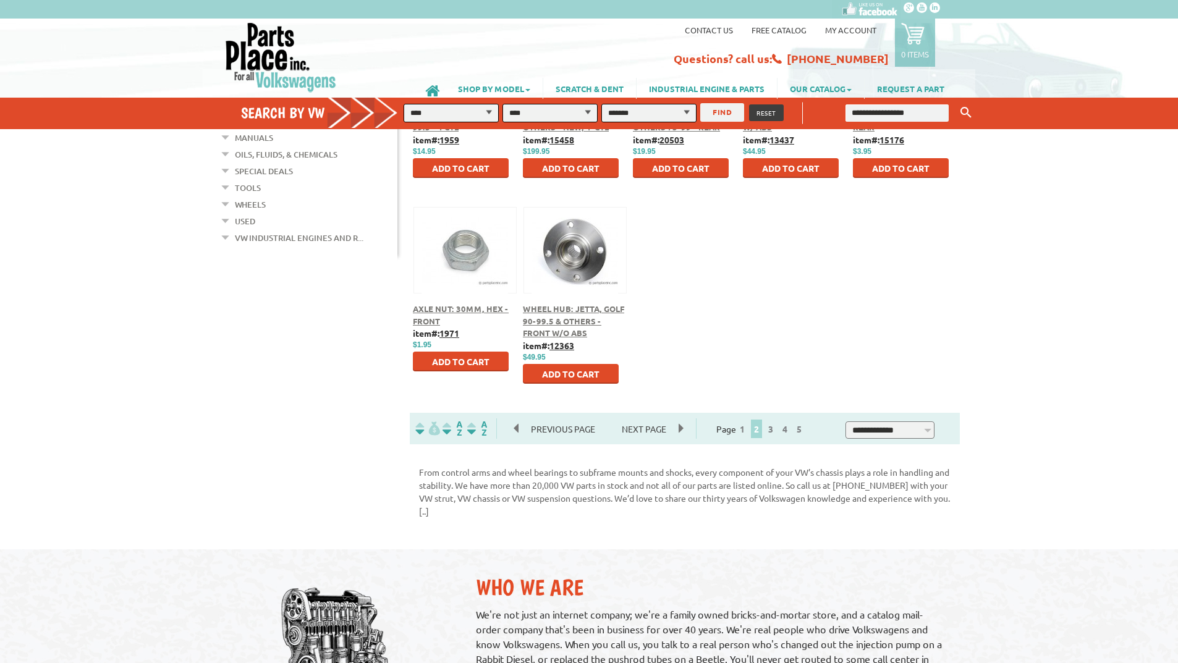
scroll to position [618, 0]
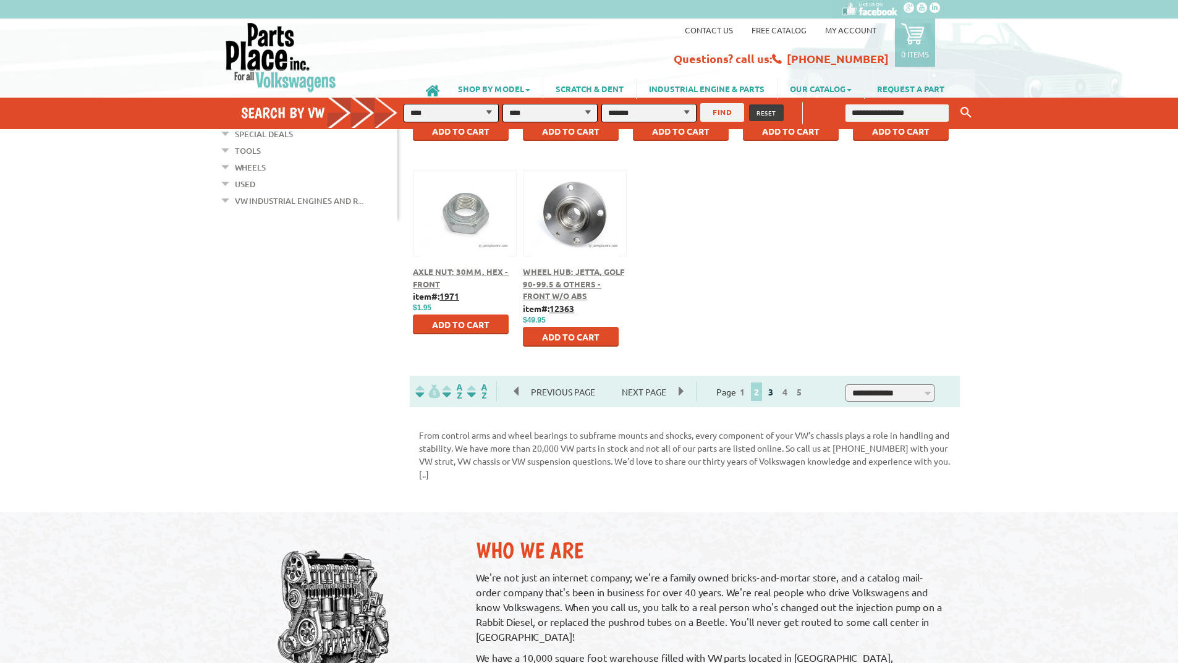
click at [776, 388] on link "3" at bounding box center [770, 391] width 11 height 11
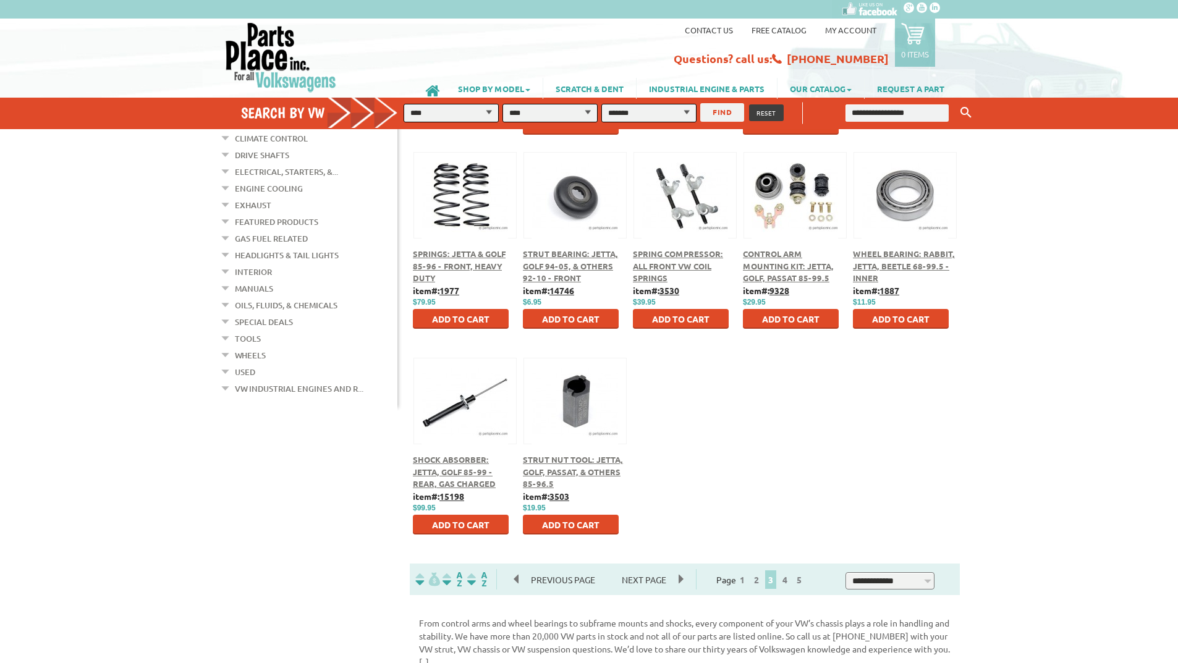
scroll to position [433, 0]
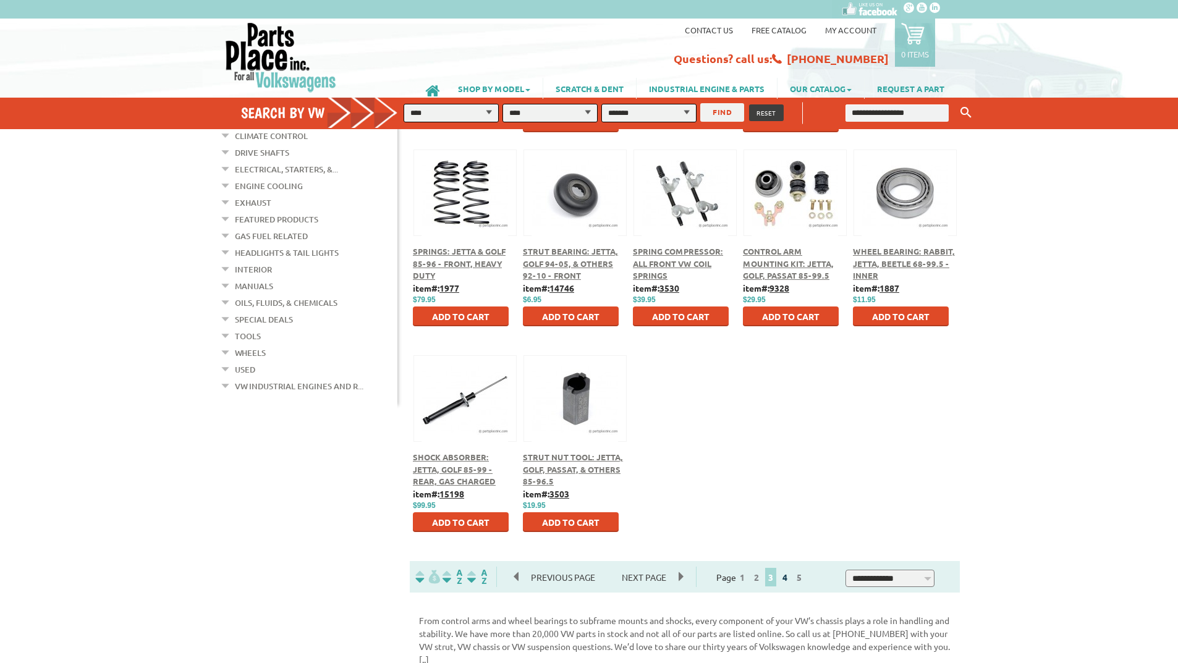
click at [791, 577] on link "4" at bounding box center [784, 577] width 11 height 11
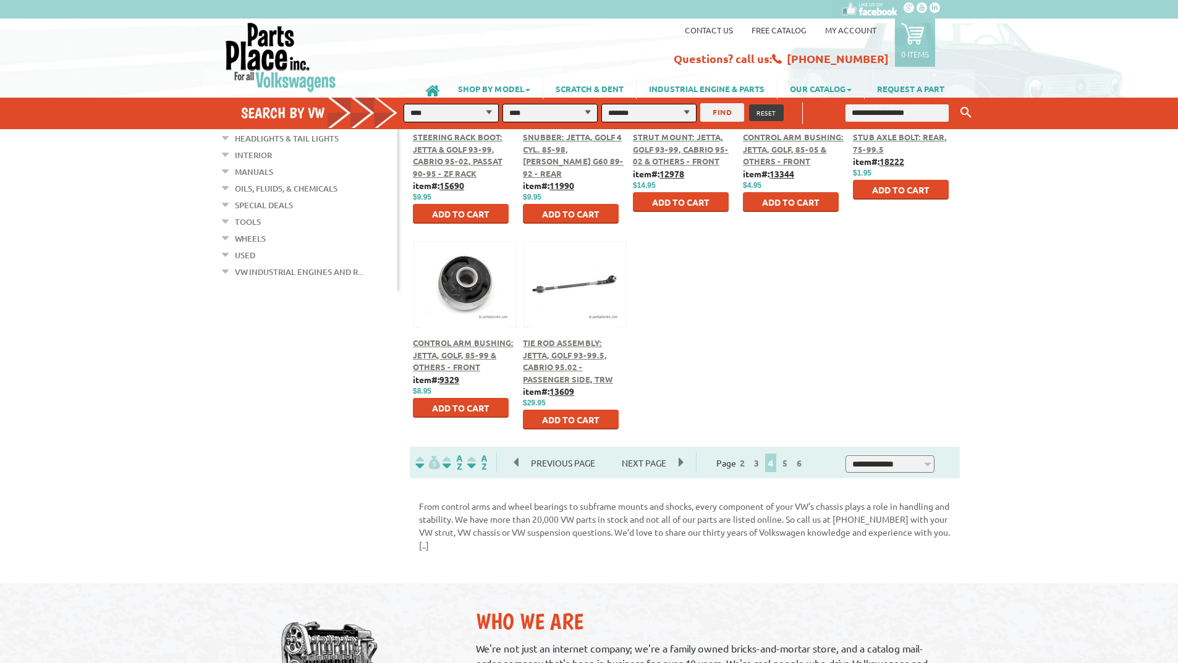
scroll to position [618, 0]
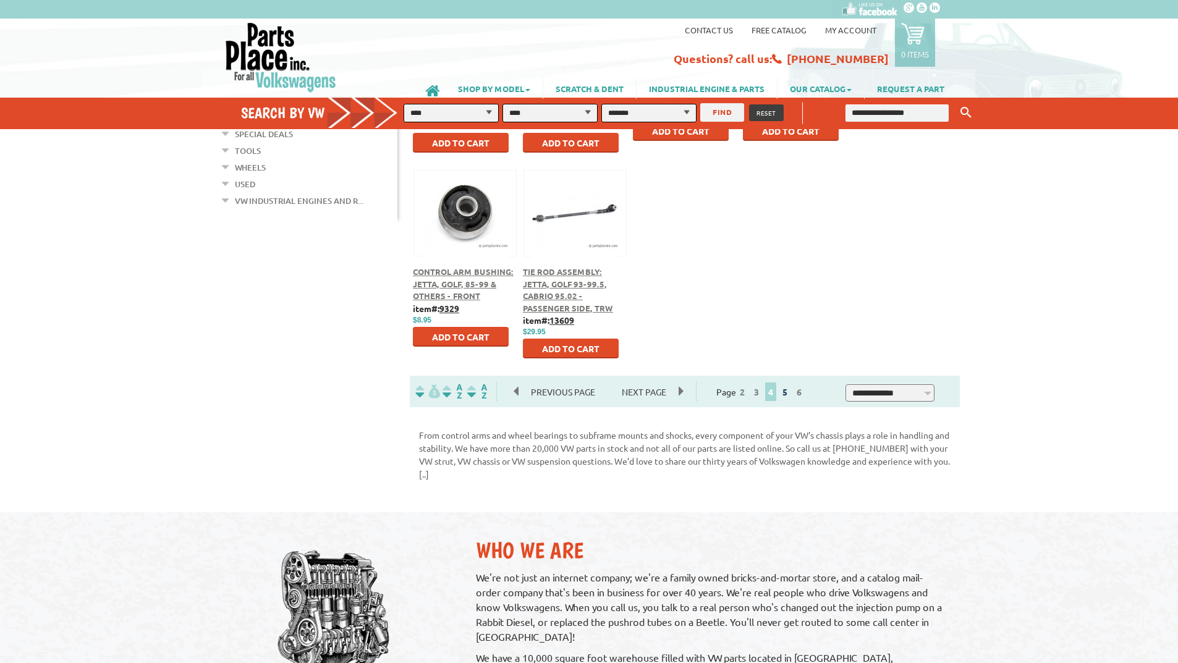
click at [791, 389] on link "5" at bounding box center [784, 391] width 11 height 11
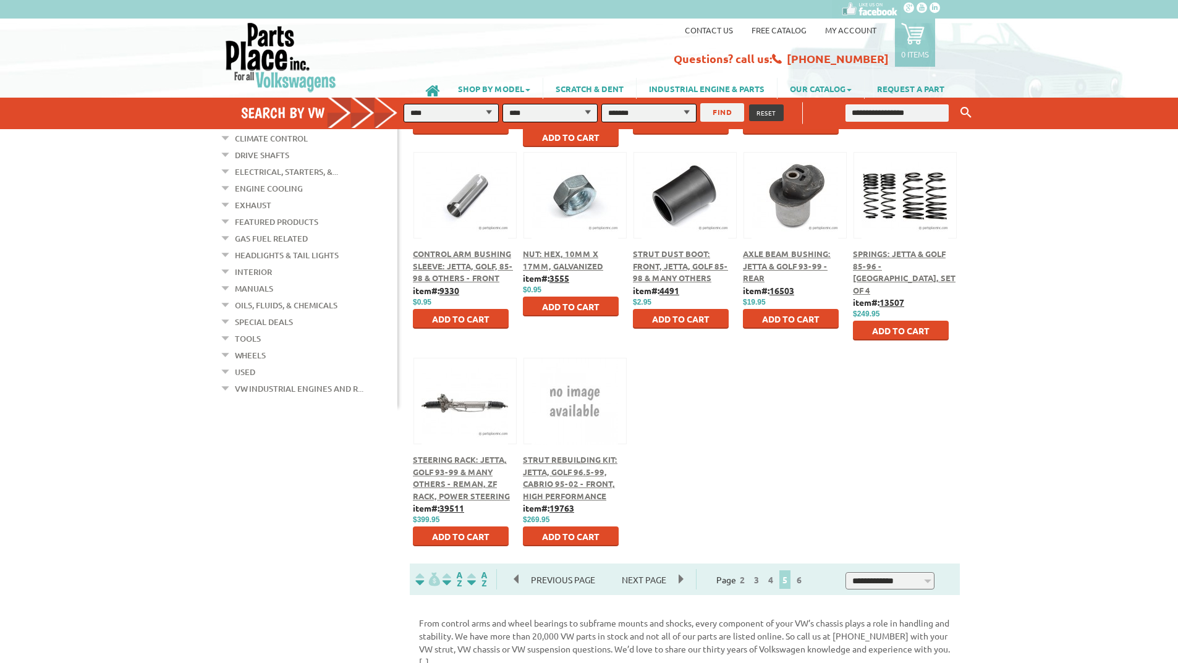
scroll to position [433, 0]
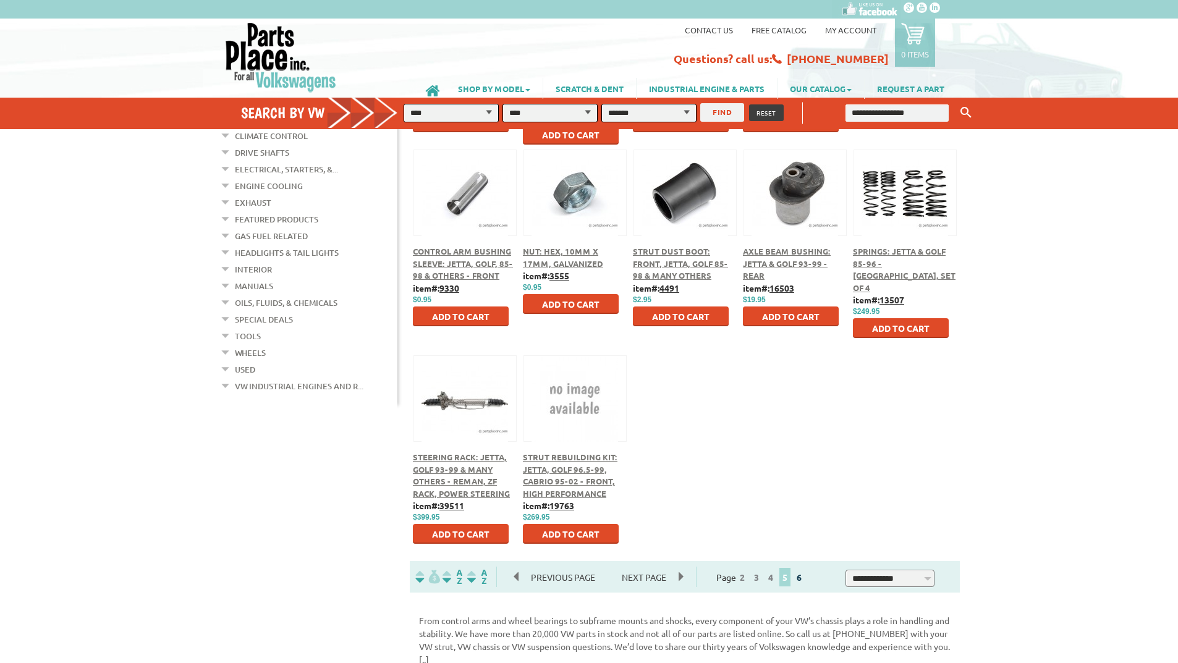
click at [805, 574] on link "6" at bounding box center [799, 577] width 11 height 11
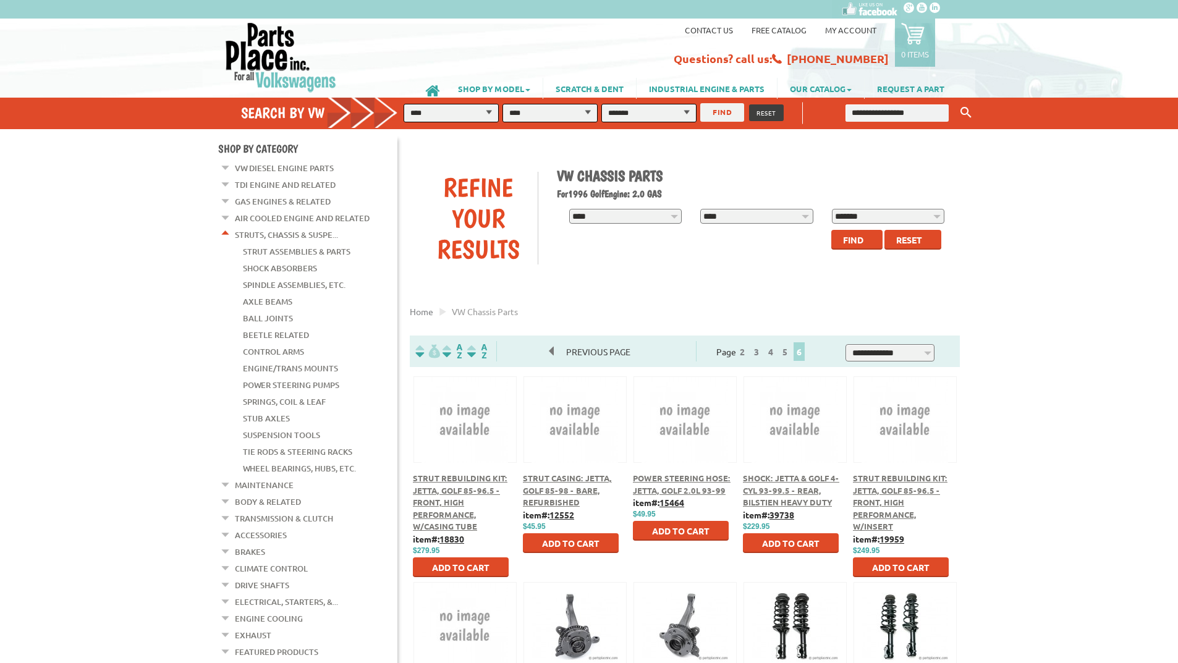
click at [227, 231] on em at bounding box center [226, 232] width 12 height 13
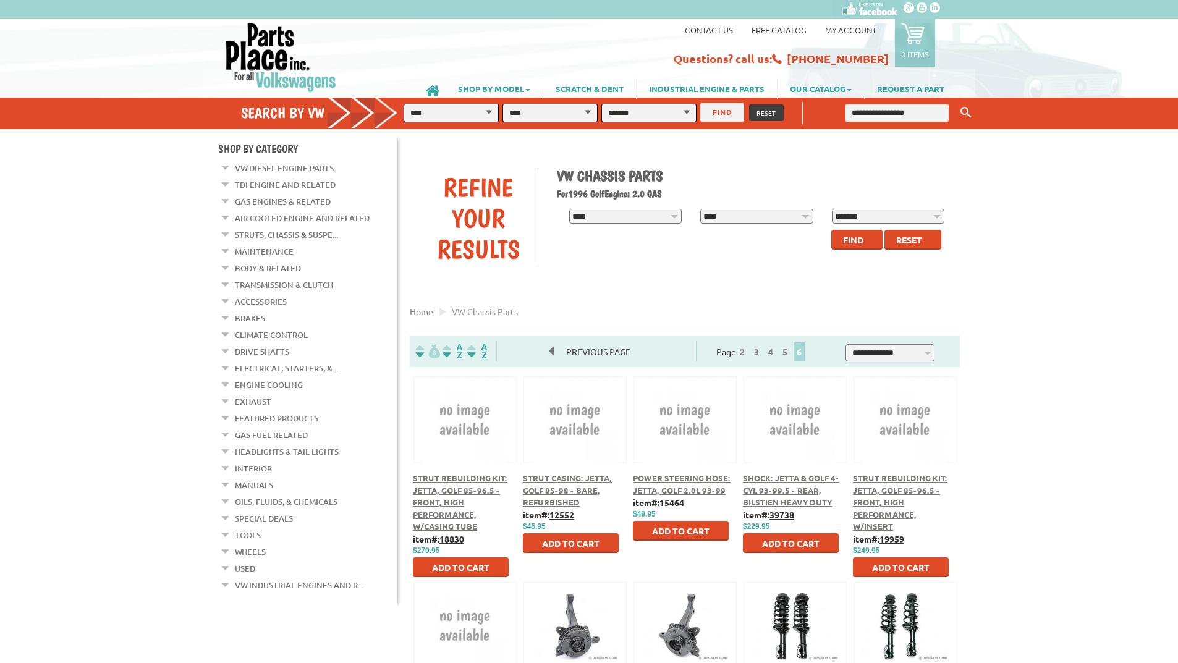
click at [226, 262] on em at bounding box center [226, 265] width 12 height 13
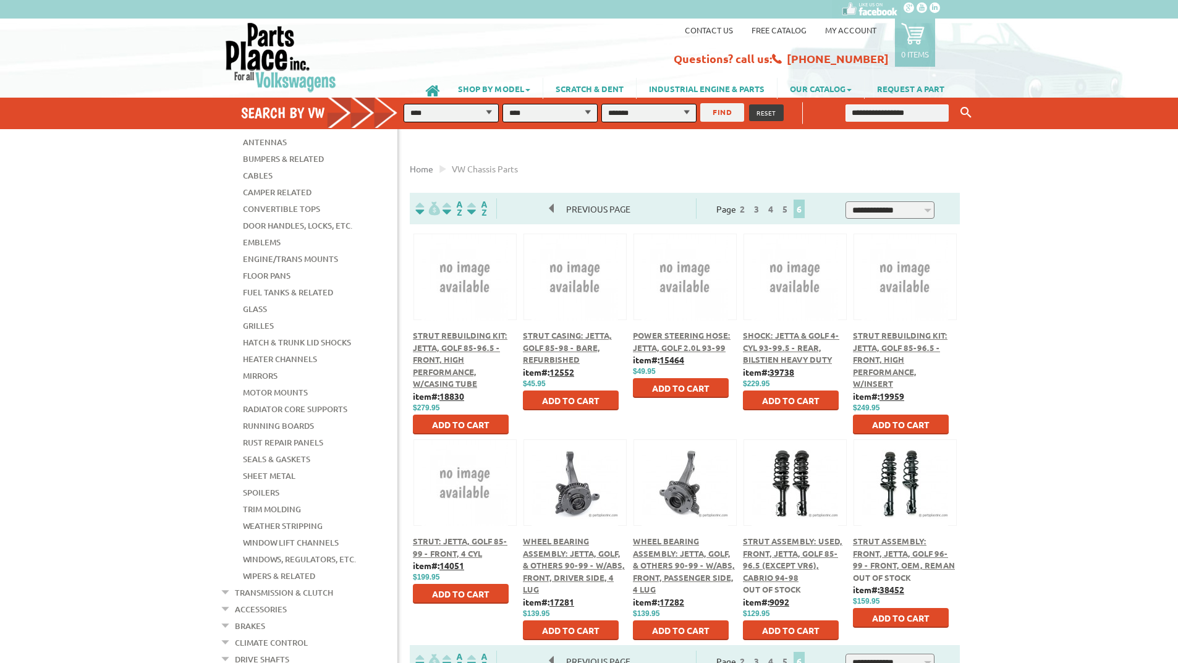
scroll to position [124, 0]
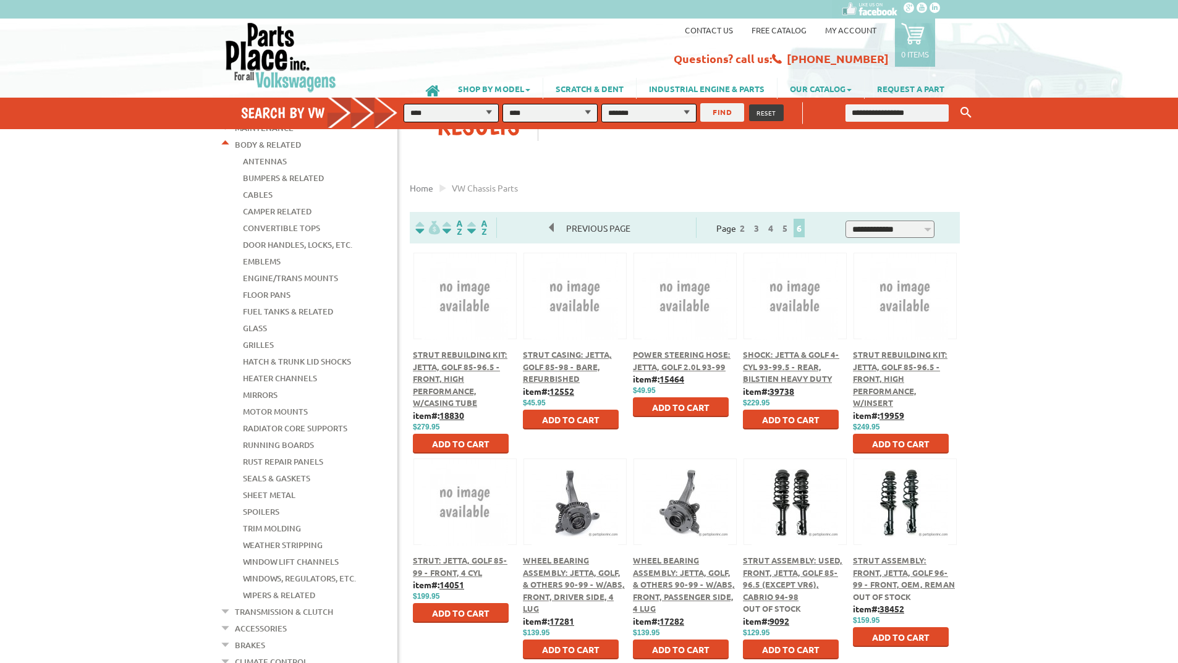
click at [245, 138] on link "Body & Related" at bounding box center [268, 145] width 66 height 16
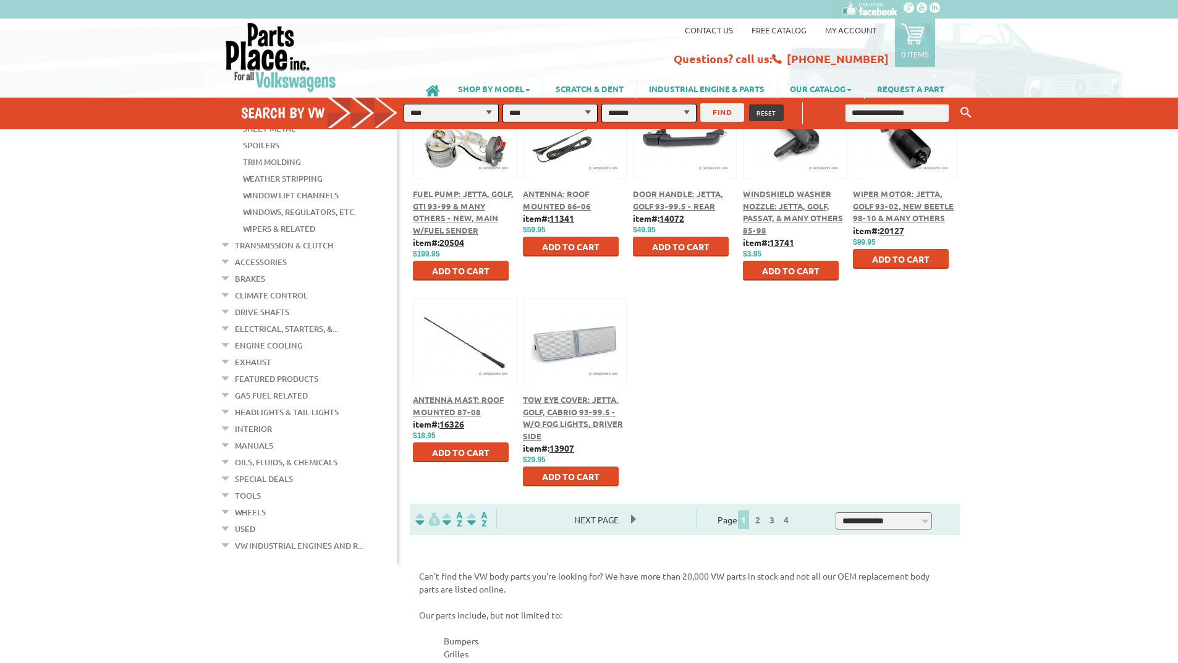
scroll to position [556, 0]
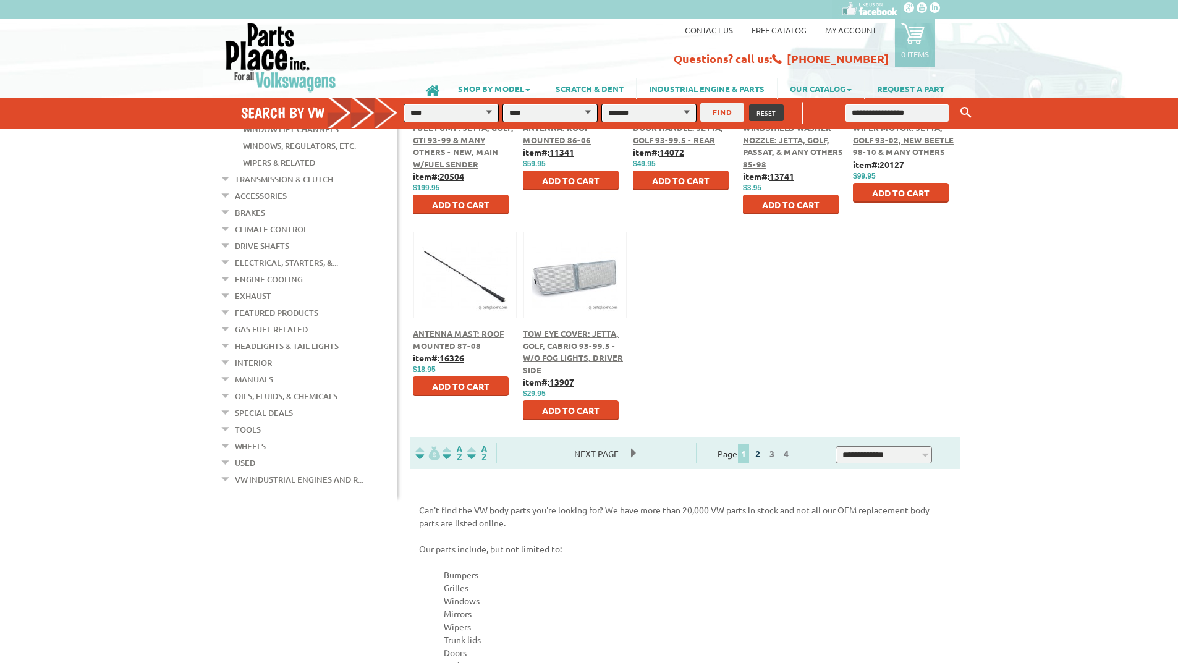
click at [763, 450] on link "2" at bounding box center [757, 453] width 11 height 11
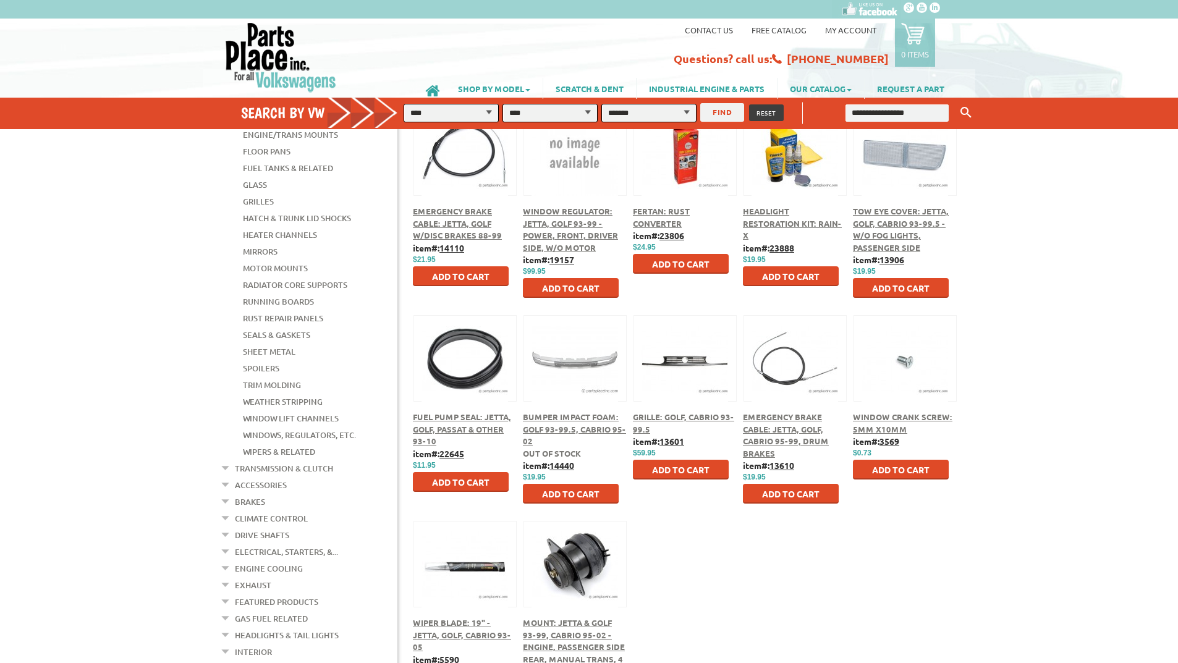
scroll to position [309, 0]
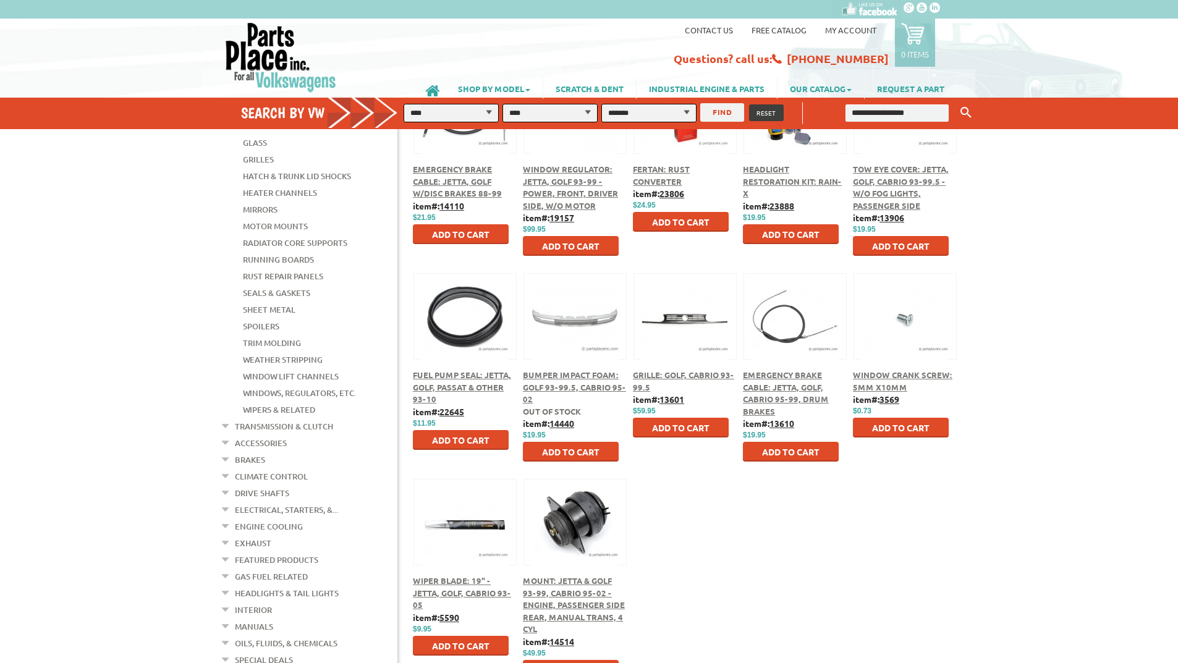
click at [669, 315] on button at bounding box center [685, 314] width 80 height 21
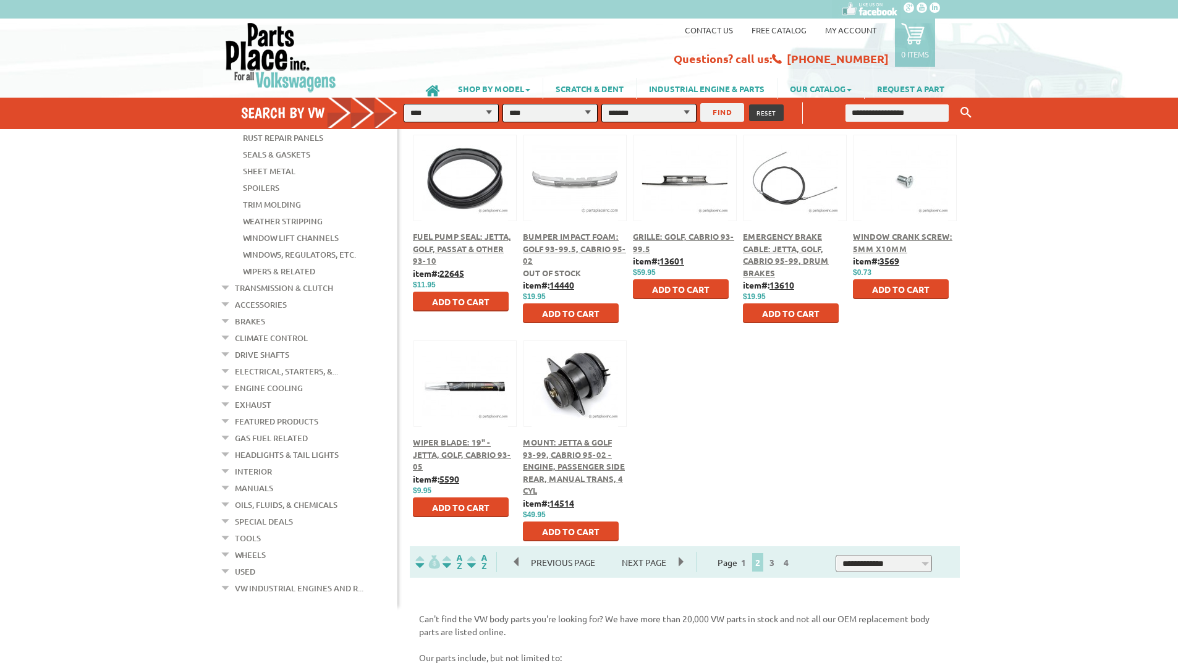
scroll to position [491, 0]
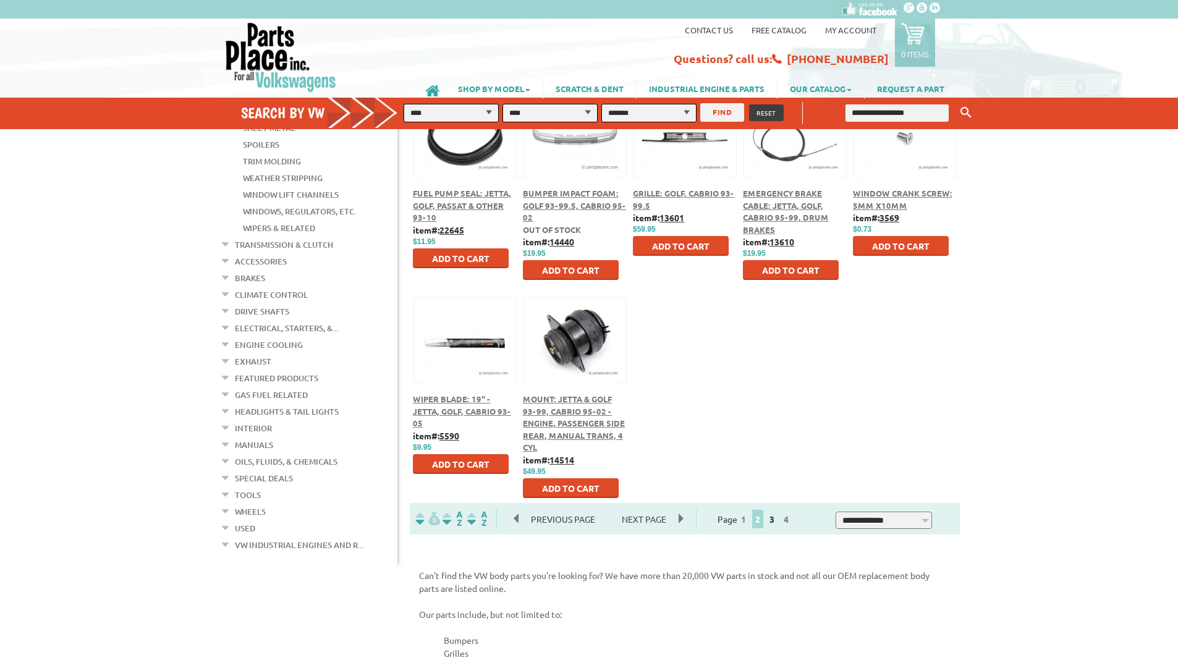
click at [778, 519] on link "3" at bounding box center [771, 519] width 11 height 11
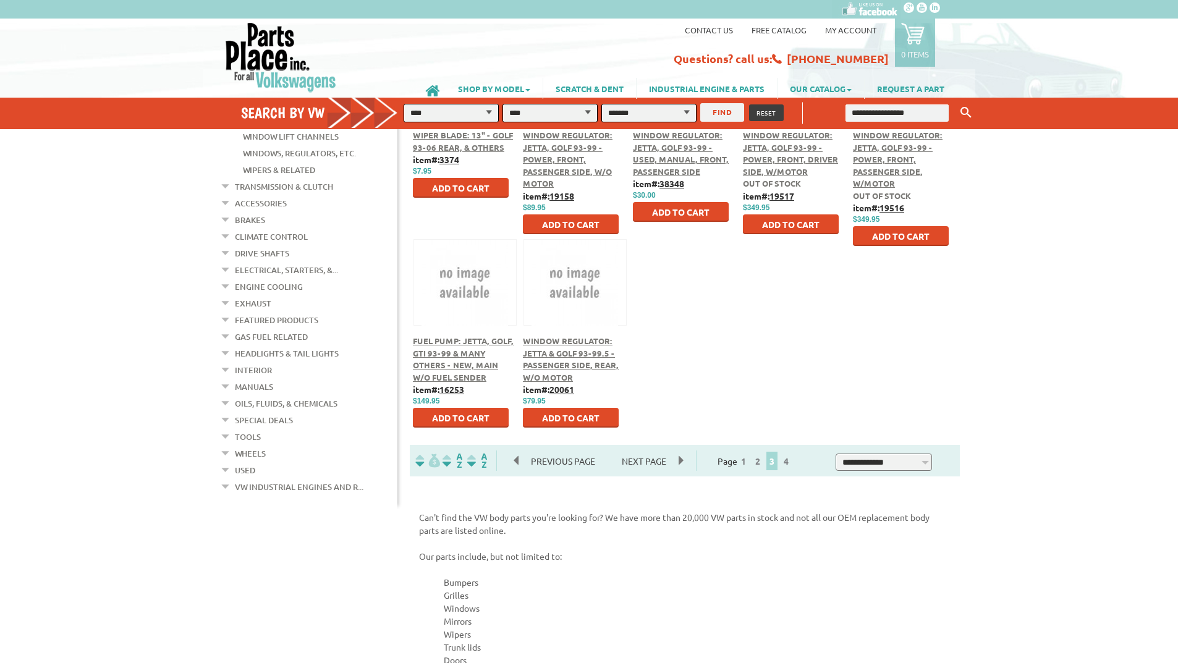
scroll to position [556, 0]
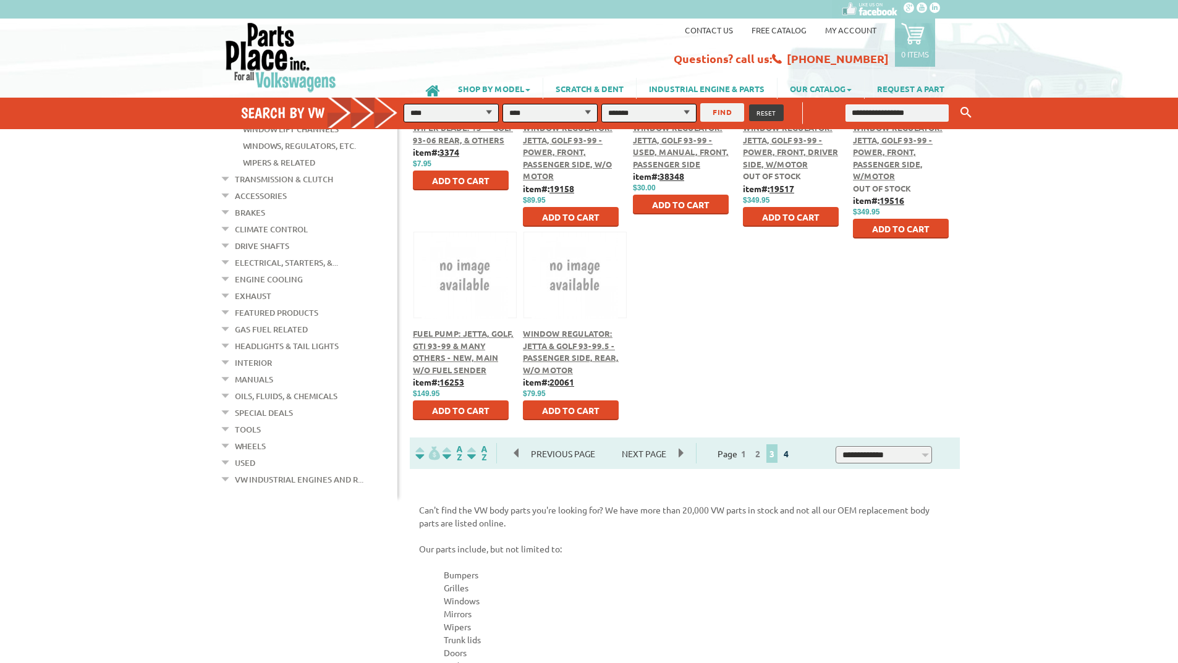
click at [792, 454] on link "4" at bounding box center [786, 453] width 11 height 11
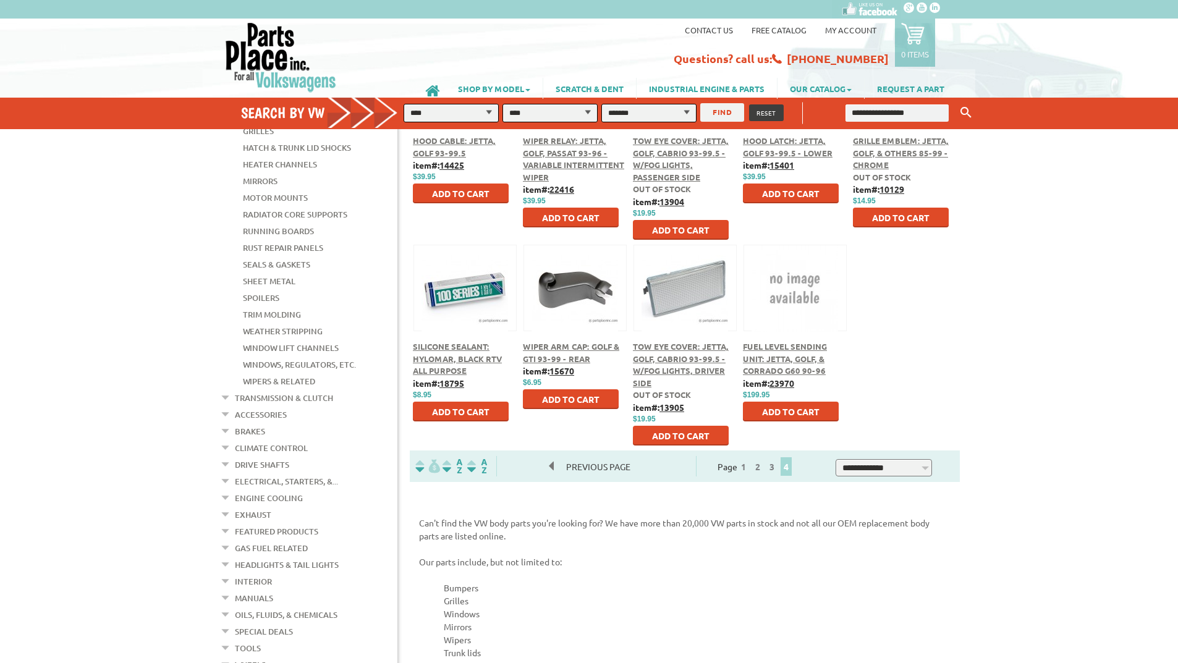
scroll to position [371, 0]
